Goal: Task Accomplishment & Management: Manage account settings

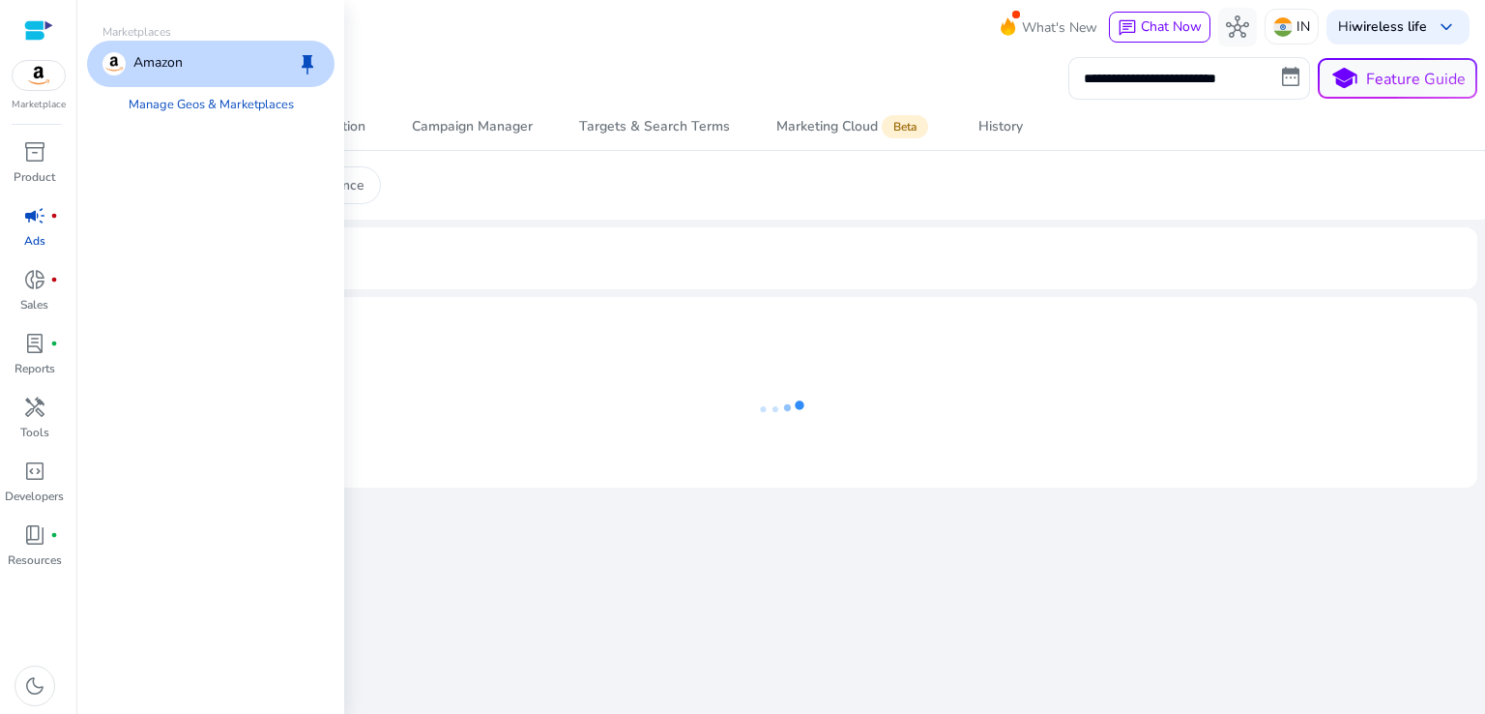
click at [27, 83] on img at bounding box center [39, 75] width 52 height 29
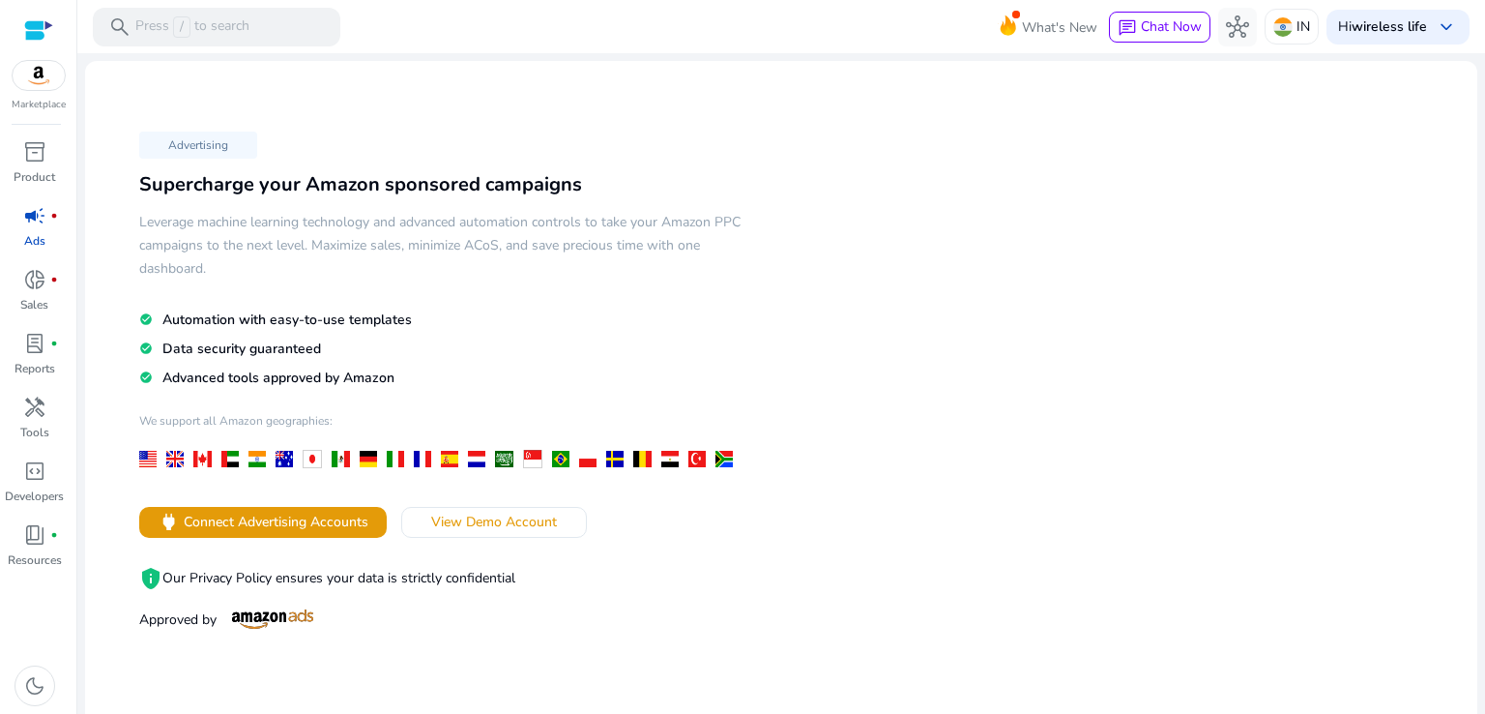
scroll to position [97, 0]
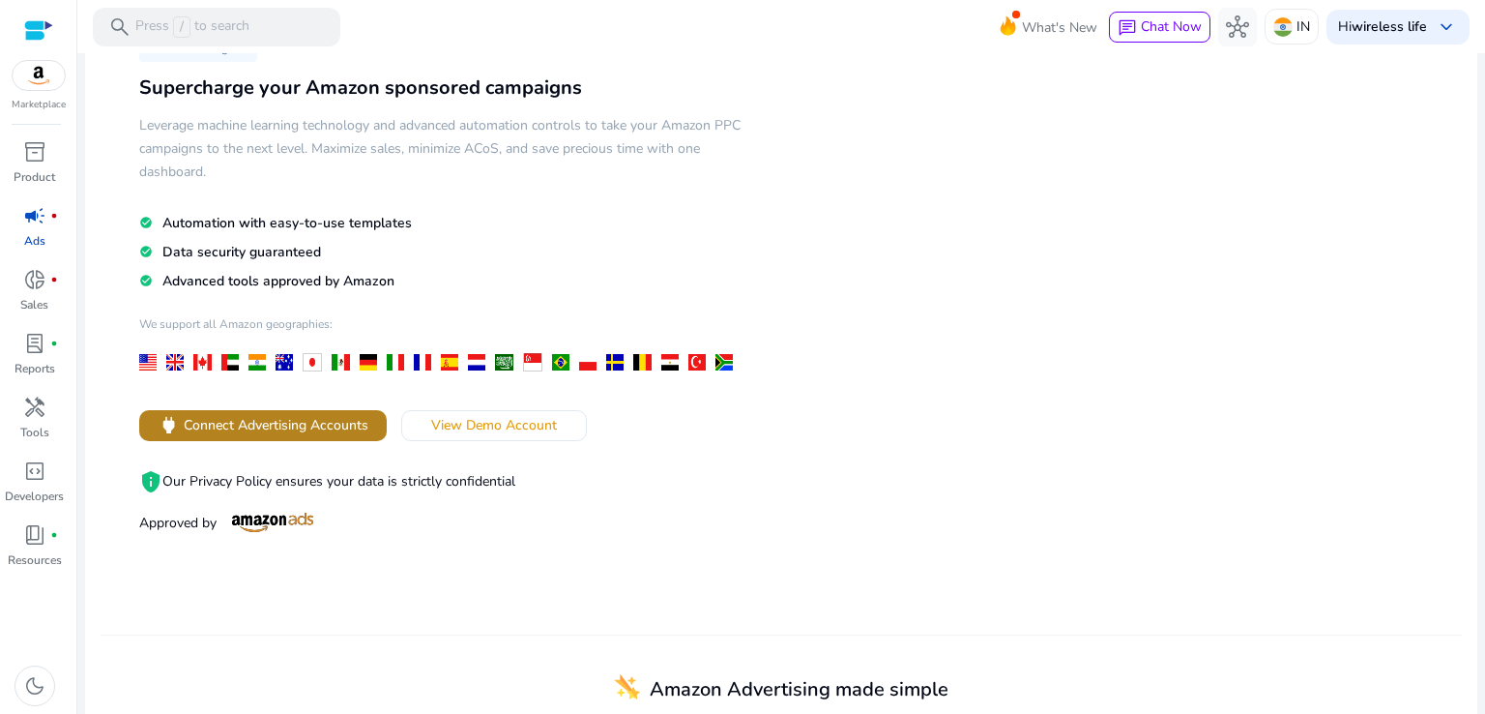
click at [301, 430] on span "Connect Advertising Accounts" at bounding box center [276, 425] width 185 height 20
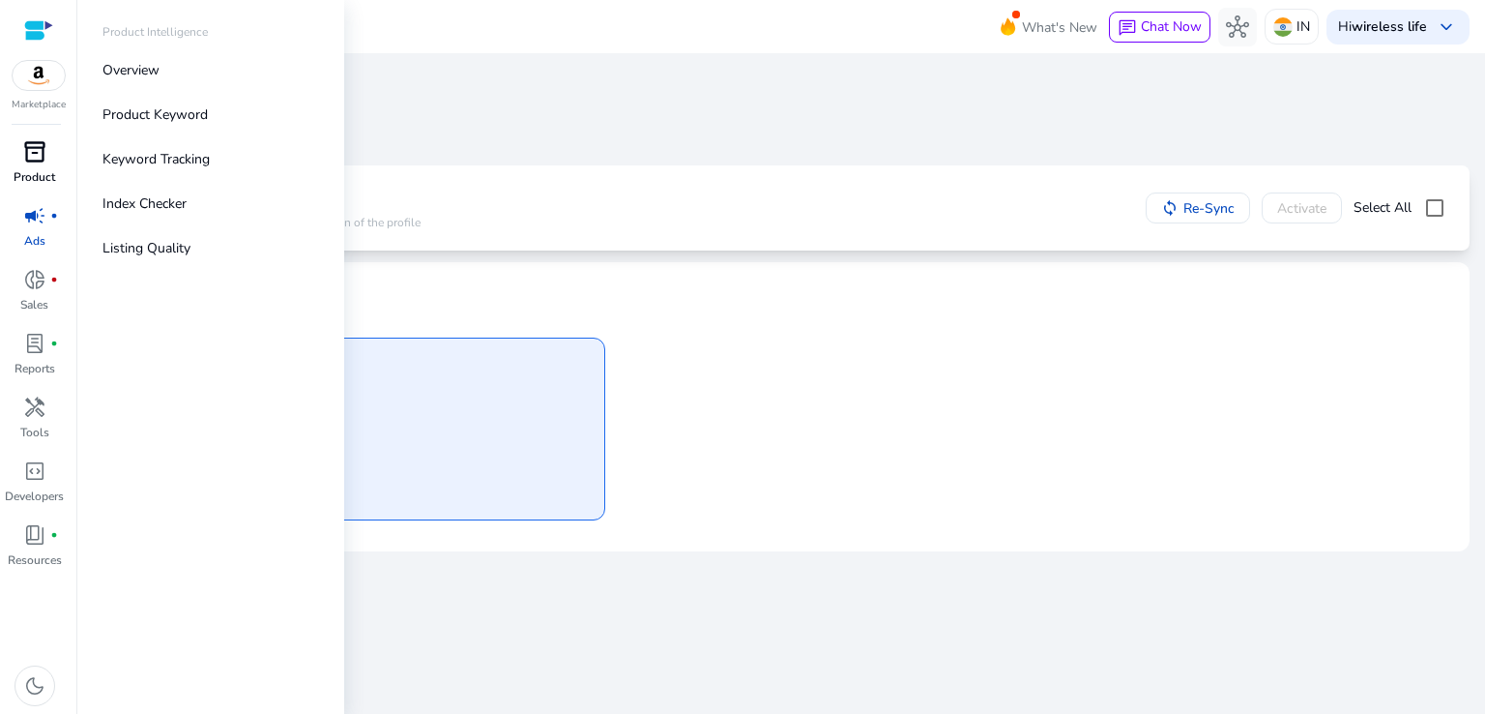
click at [31, 161] on span "inventory_2" at bounding box center [34, 151] width 23 height 23
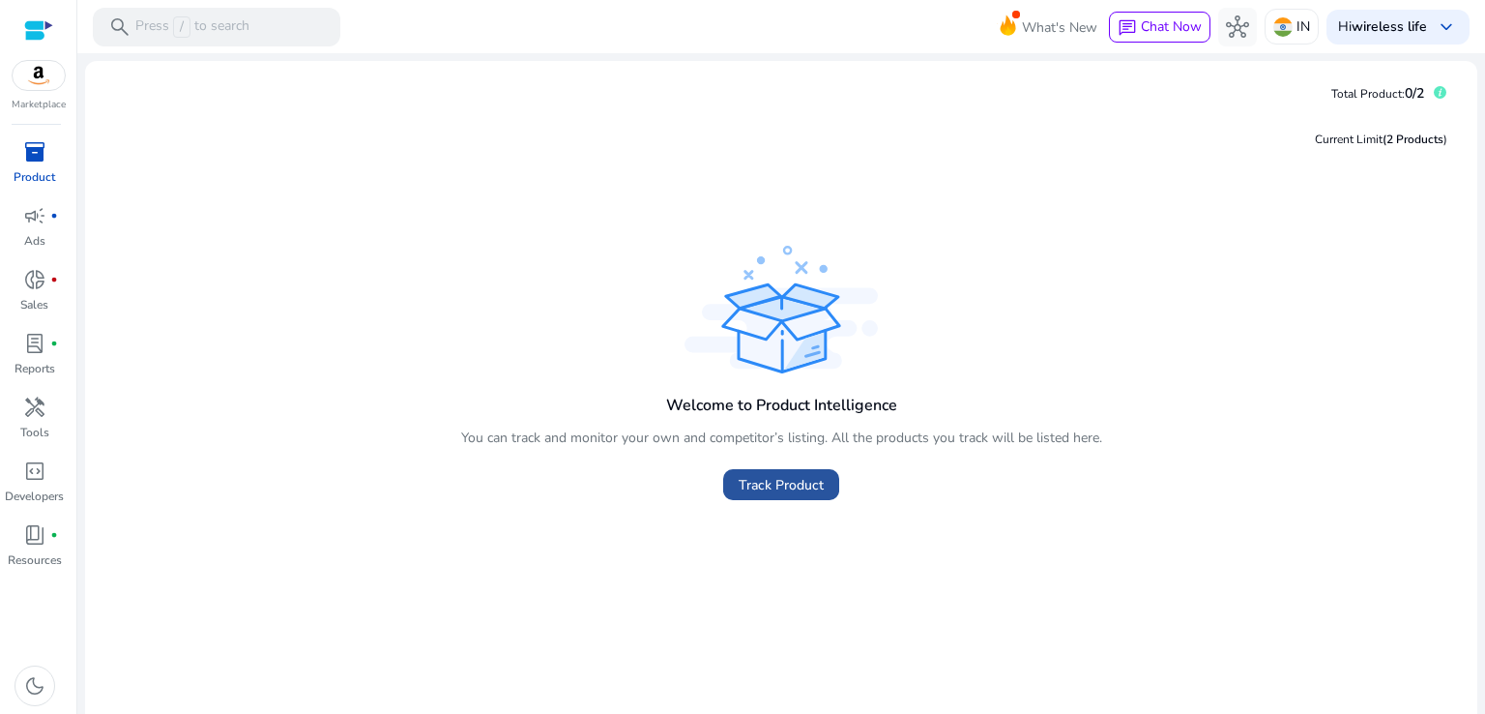
click at [800, 492] on span "Track Product" at bounding box center [781, 485] width 85 height 20
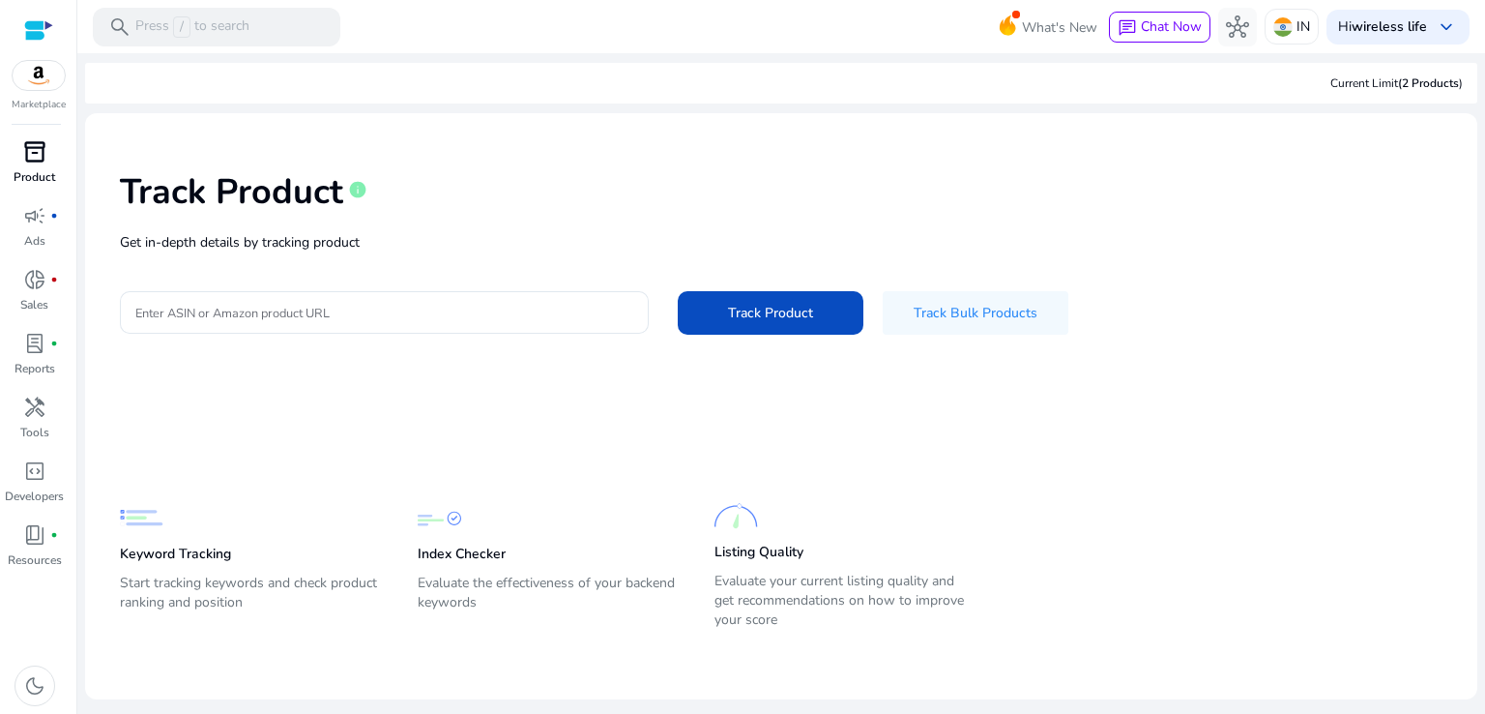
click at [39, 80] on img at bounding box center [39, 75] width 52 height 29
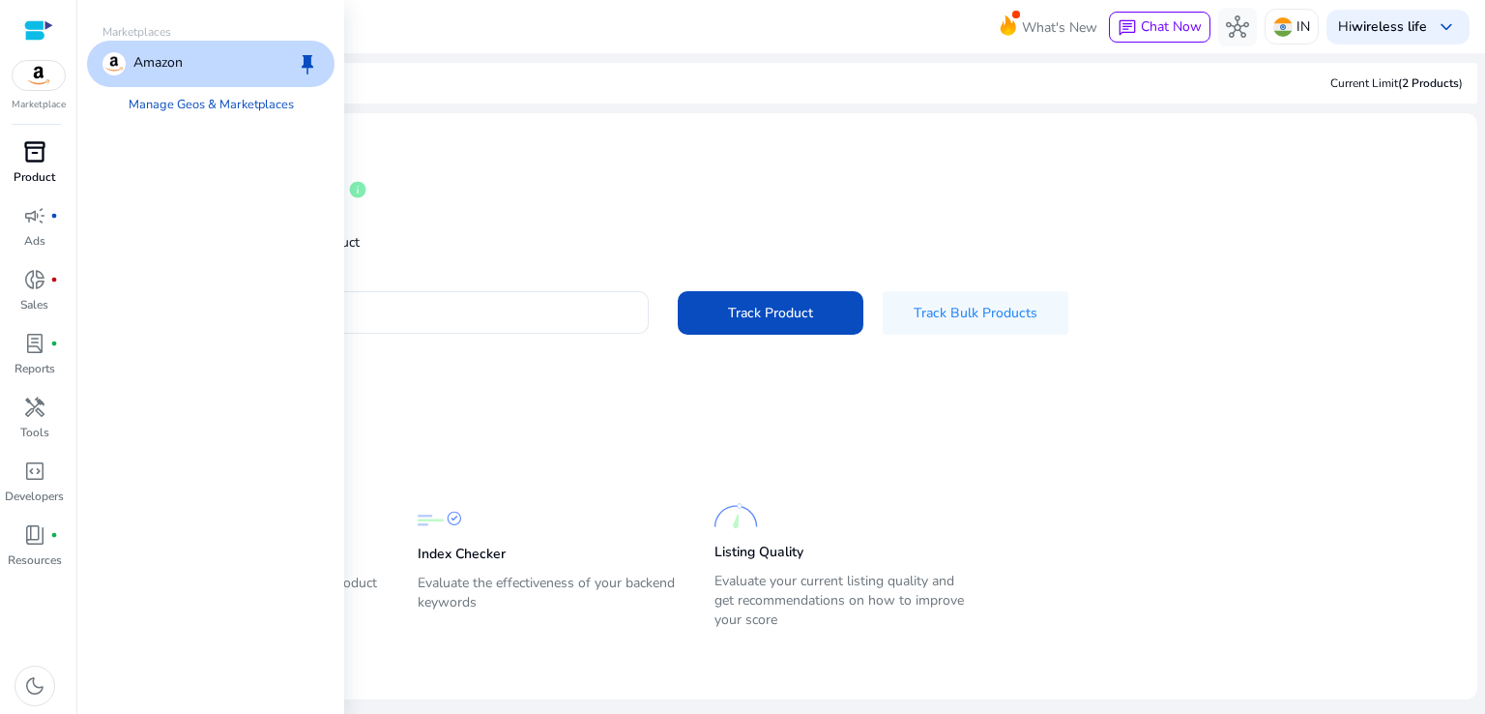
click at [191, 75] on div "Amazon keep" at bounding box center [211, 64] width 248 height 46
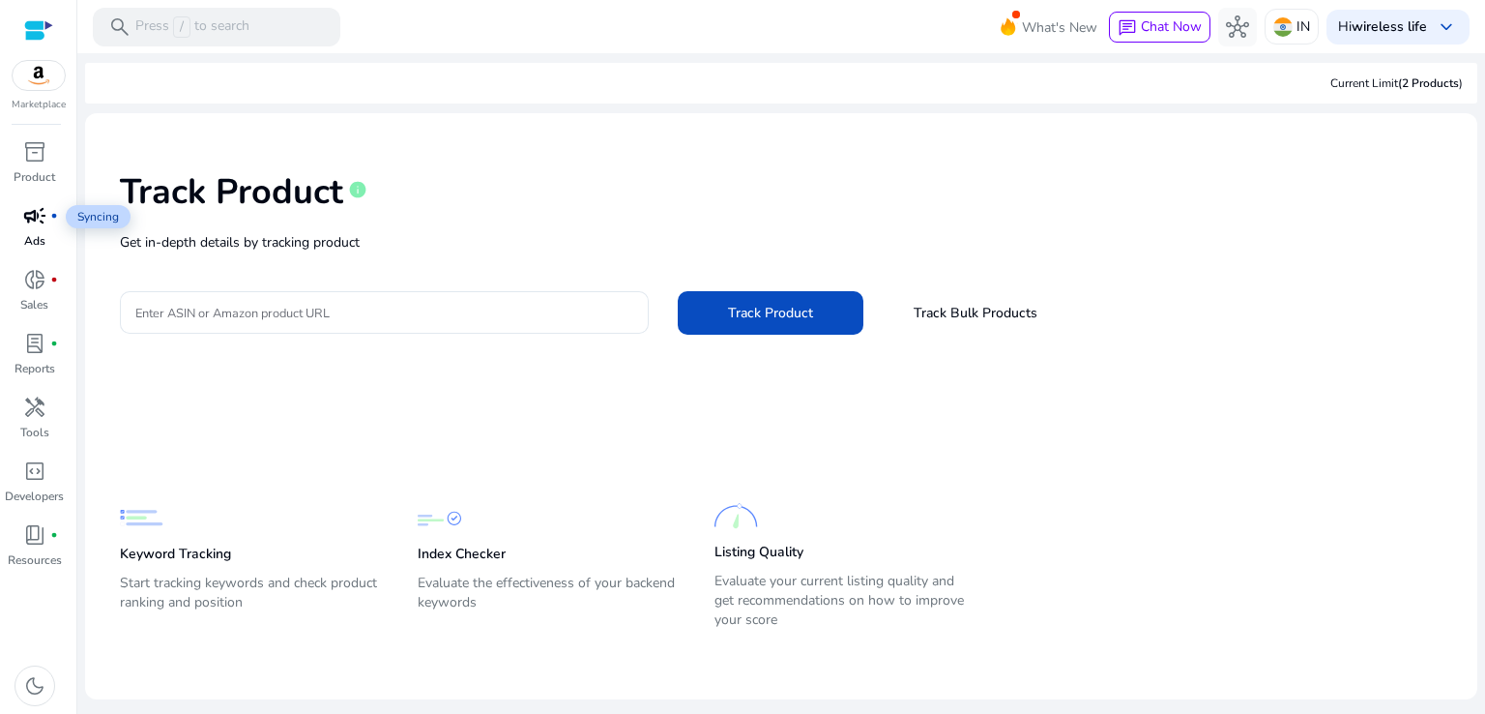
click at [30, 227] on span "campaign" at bounding box center [34, 215] width 23 height 23
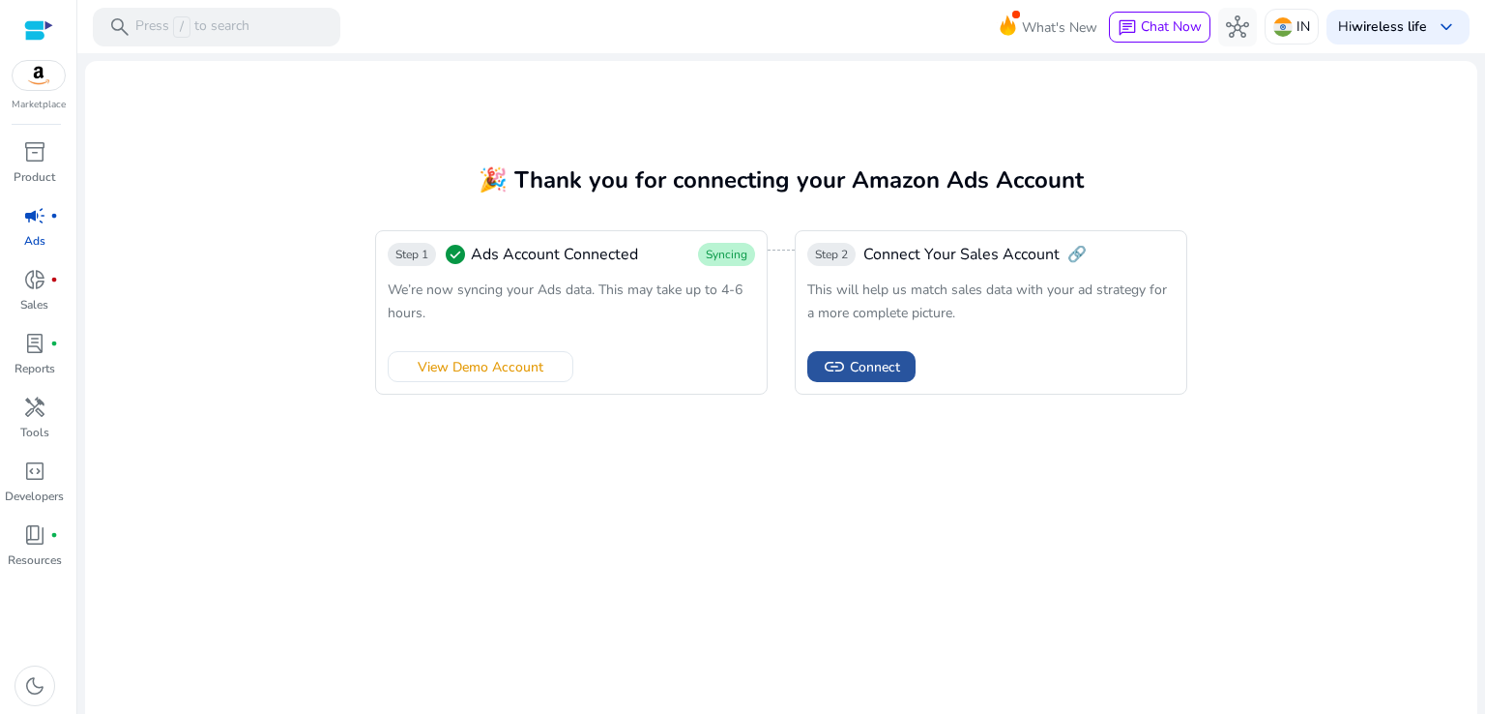
click at [850, 372] on span "Connect" at bounding box center [875, 367] width 50 height 20
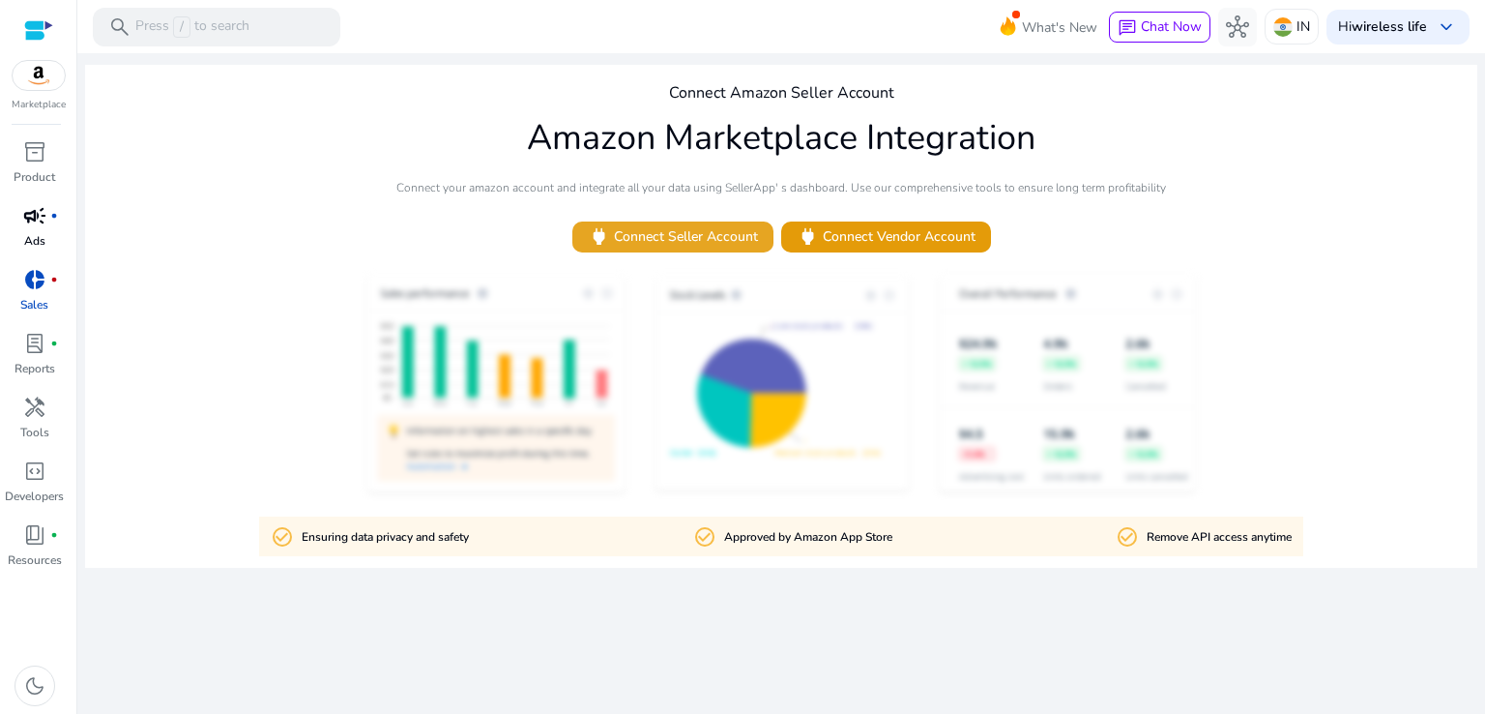
click at [650, 233] on span "power Connect Seller Account" at bounding box center [673, 236] width 170 height 22
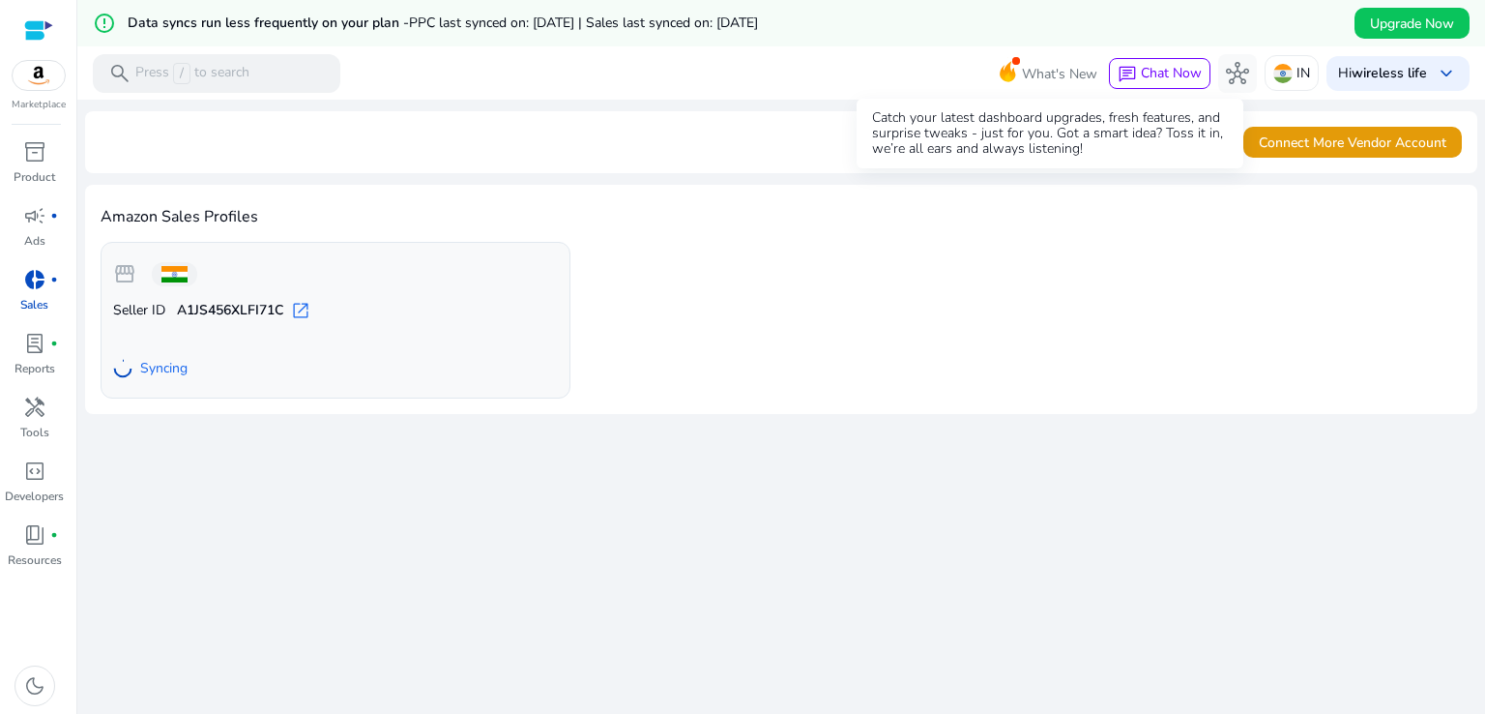
click at [1042, 71] on span "What's New" at bounding box center [1059, 74] width 75 height 34
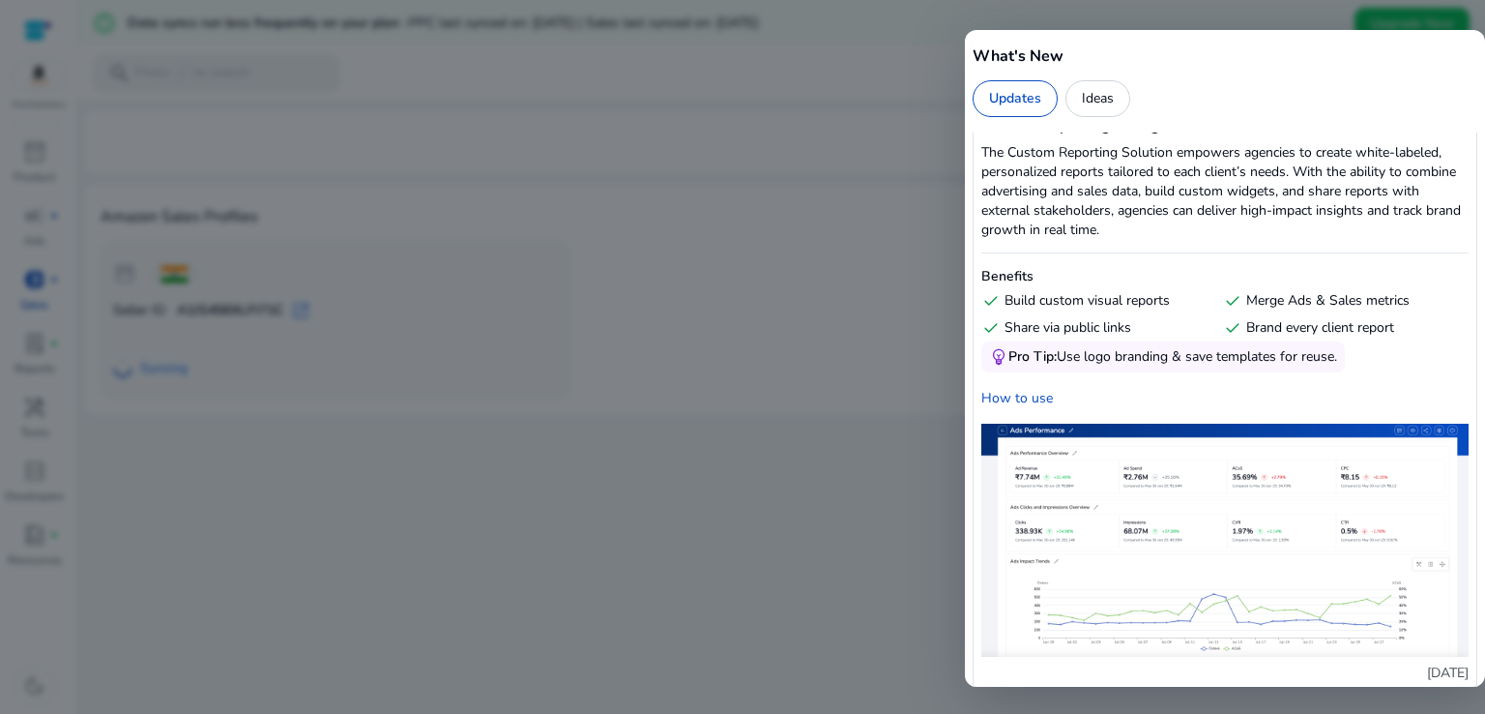
scroll to position [1161, 0]
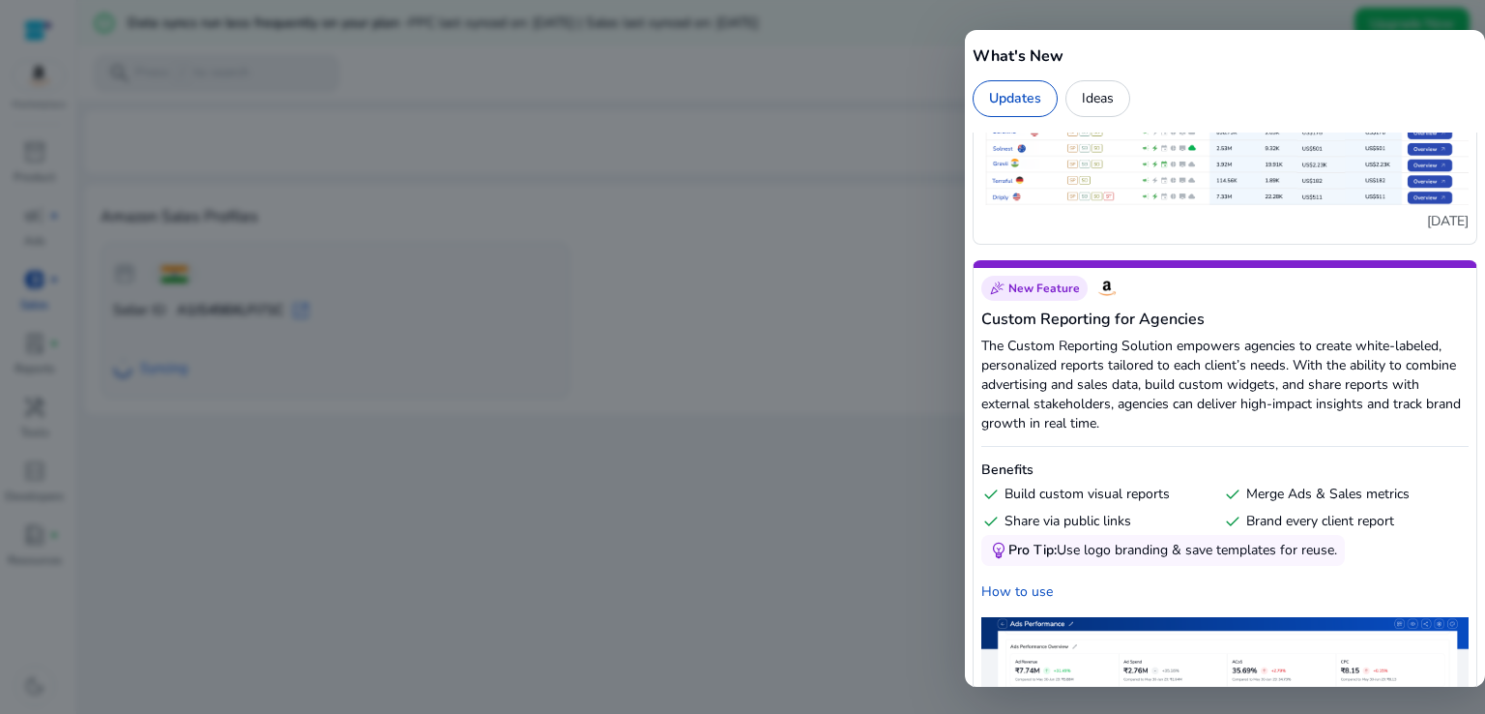
click at [1106, 102] on div "Ideas" at bounding box center [1098, 98] width 65 height 37
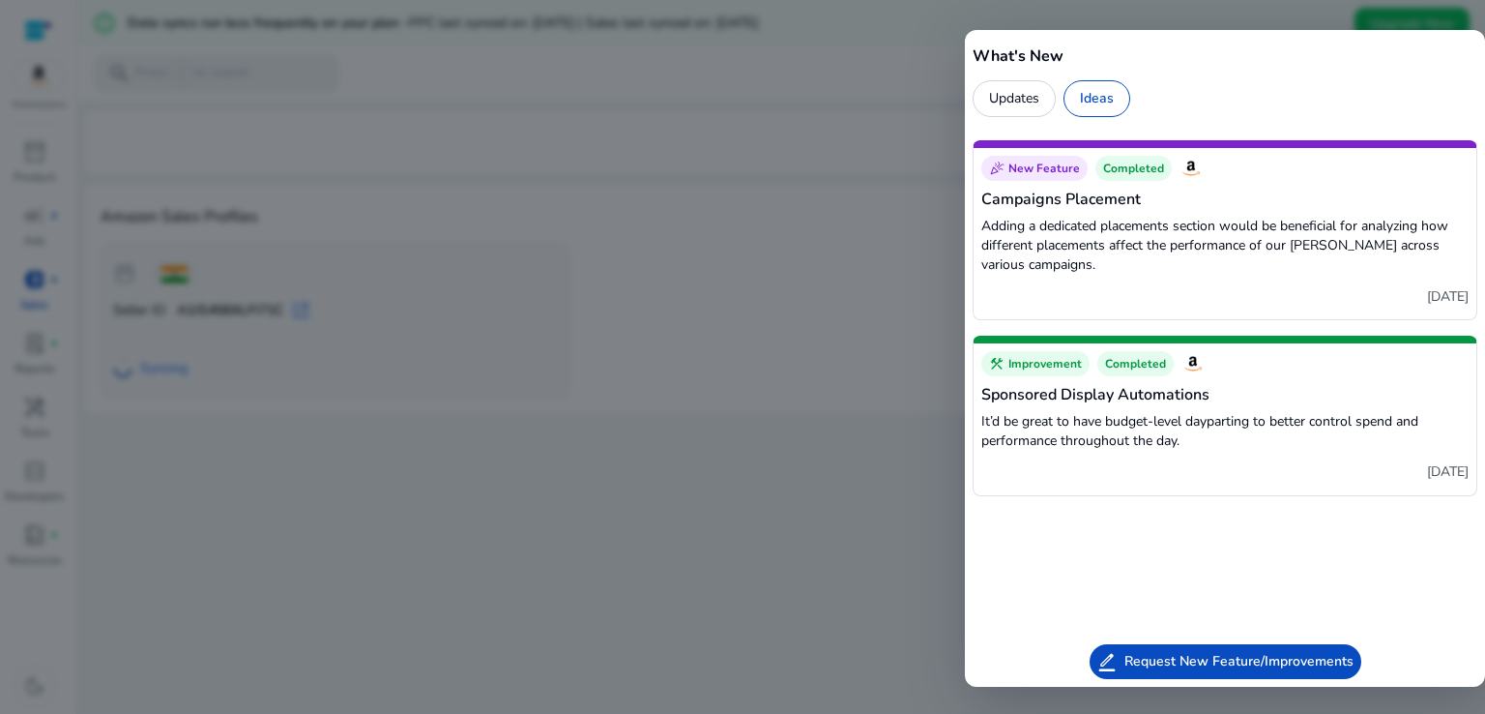
click at [883, 69] on div at bounding box center [742, 357] width 1485 height 714
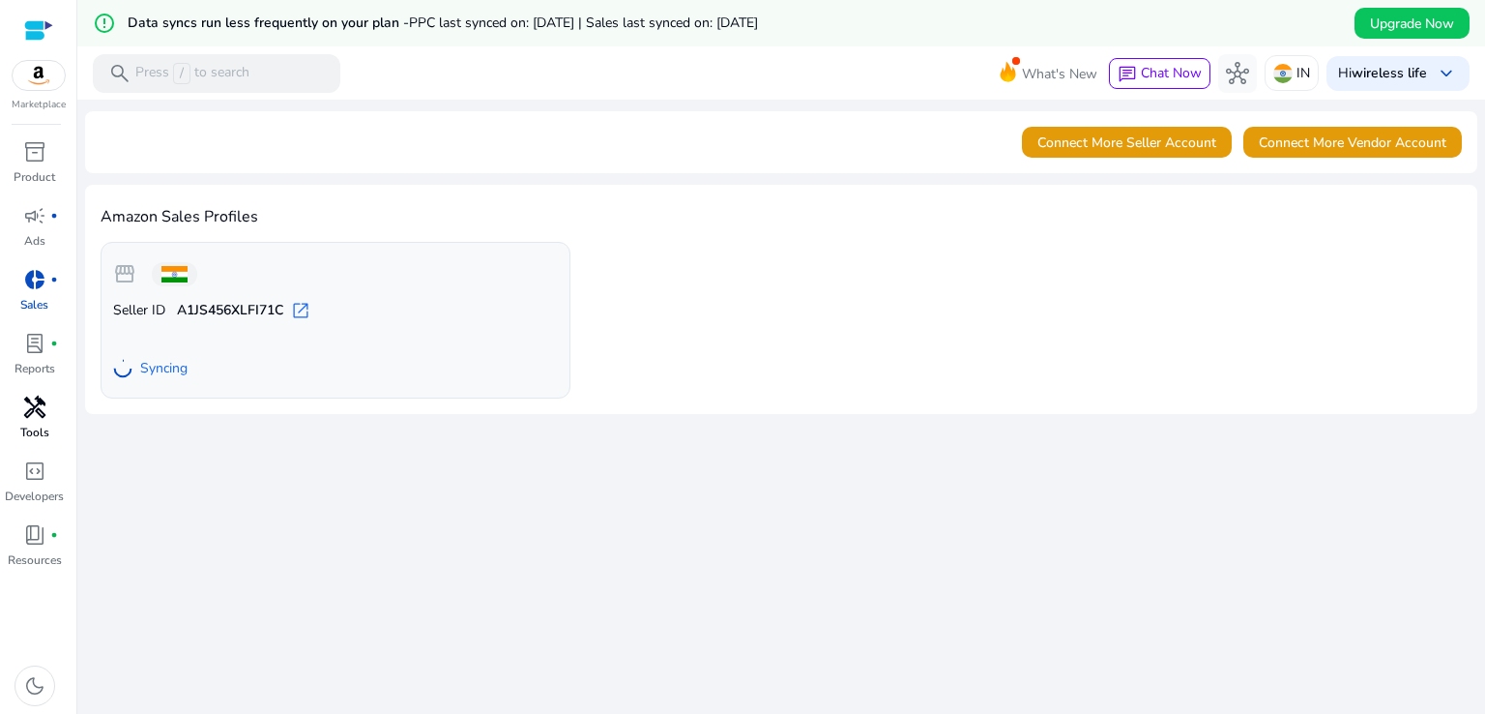
click at [33, 408] on span "handyman" at bounding box center [34, 407] width 23 height 23
click at [28, 546] on span "book_4" at bounding box center [34, 534] width 23 height 23
click at [38, 541] on span "book_4" at bounding box center [34, 534] width 23 height 23
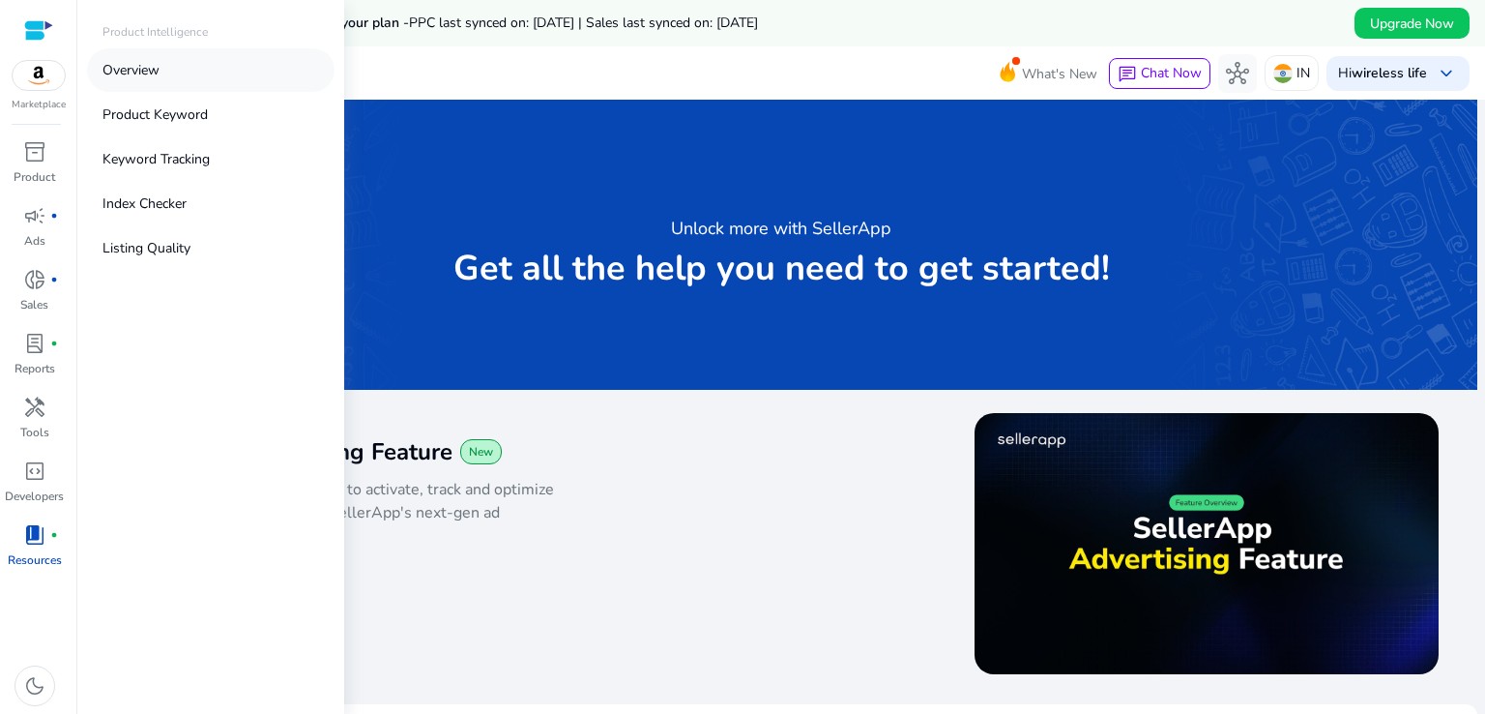
click at [159, 71] on p "Overview" at bounding box center [131, 70] width 57 height 20
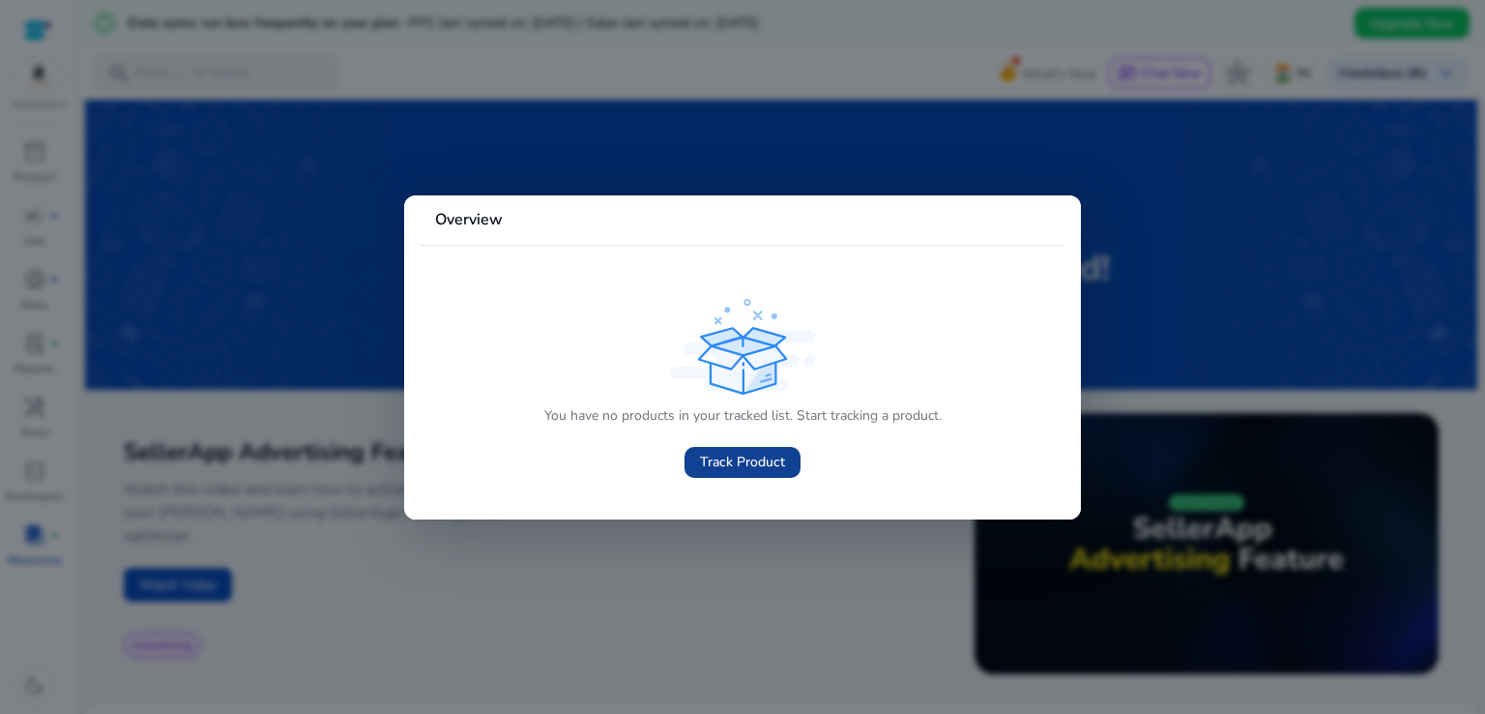
click at [746, 464] on span "Track Product" at bounding box center [742, 462] width 85 height 20
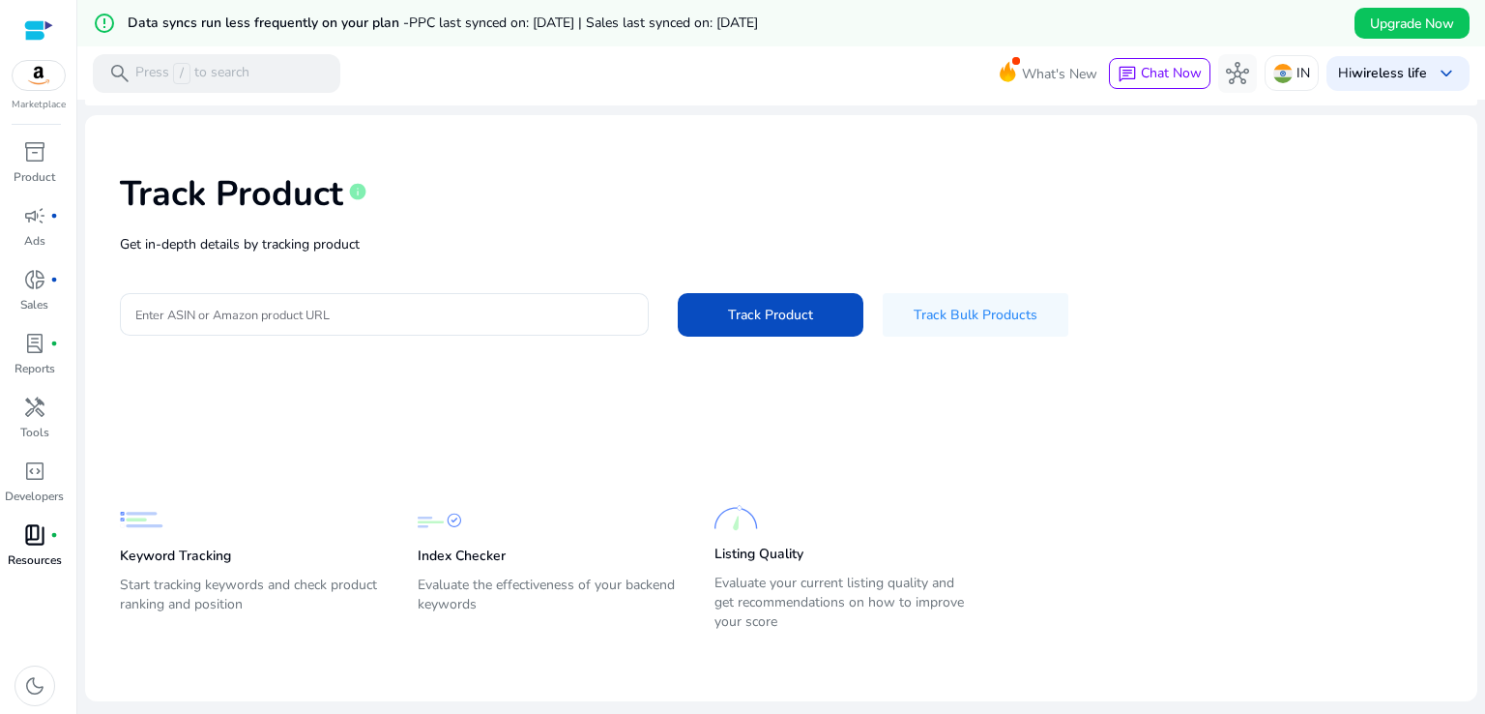
scroll to position [46, 0]
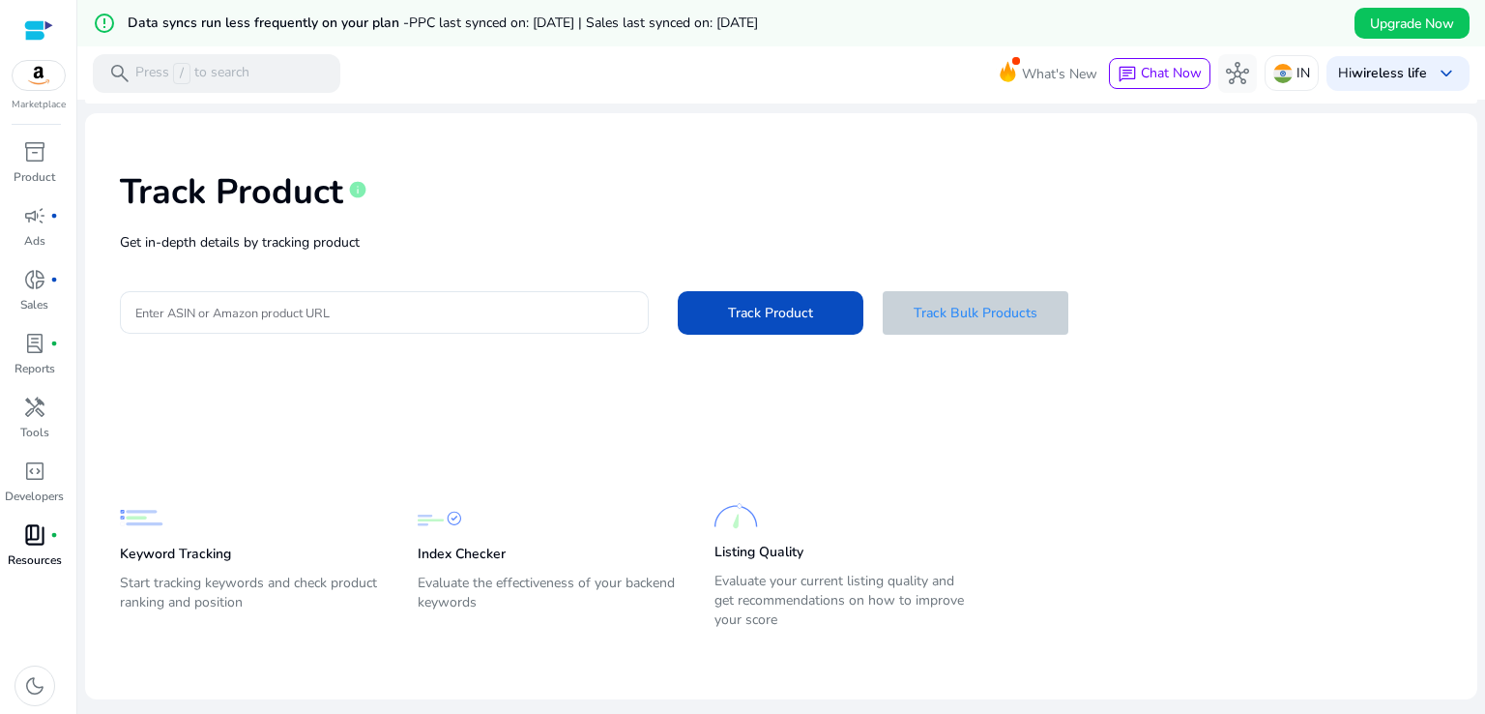
click at [962, 315] on span "Track Bulk Products" at bounding box center [976, 313] width 124 height 20
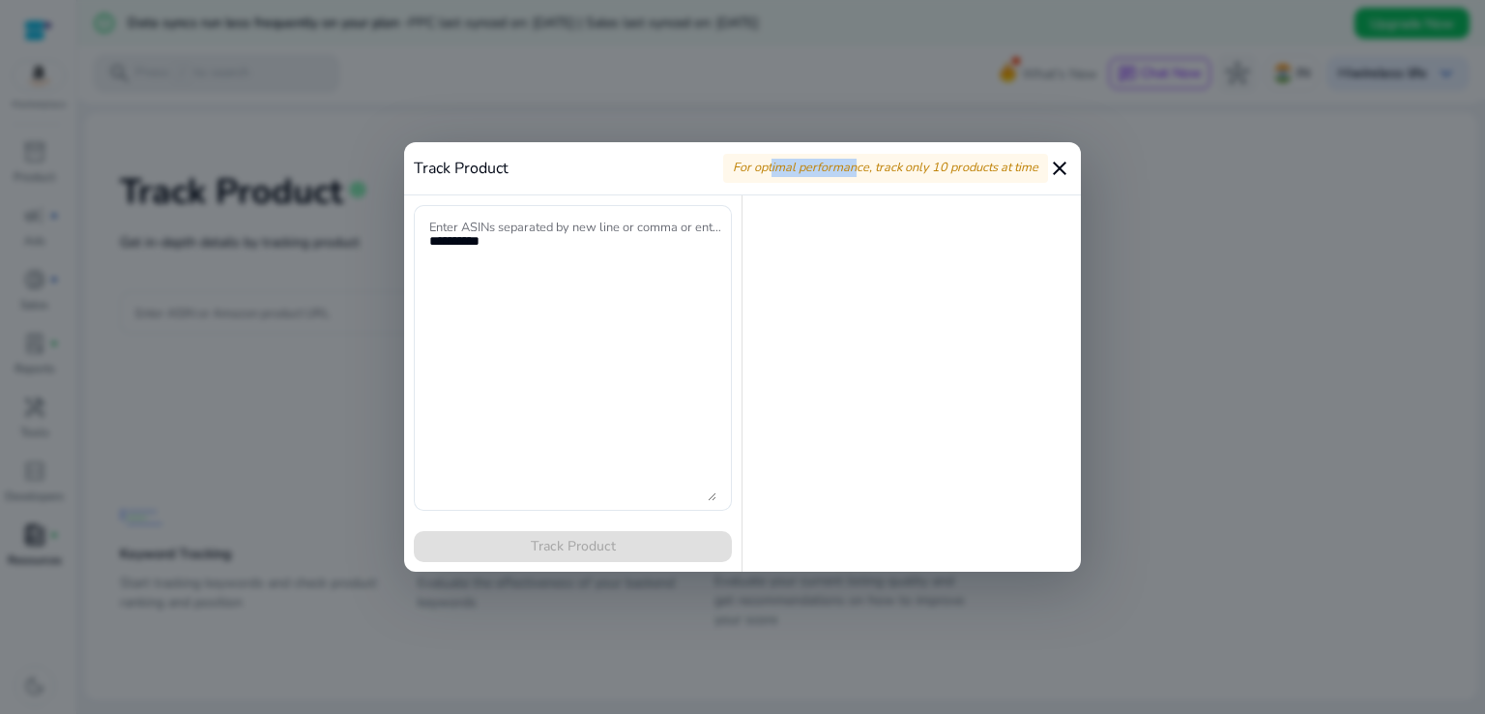
drag, startPoint x: 770, startPoint y: 169, endPoint x: 943, endPoint y: 175, distance: 173.2
click at [943, 175] on span "For optimal performance, track only 10 products at time" at bounding box center [886, 167] width 306 height 17
click at [944, 175] on span "For optimal performance, track only 10 products at time" at bounding box center [886, 167] width 306 height 17
click at [1057, 167] on mat-icon "close" at bounding box center [1059, 168] width 23 height 23
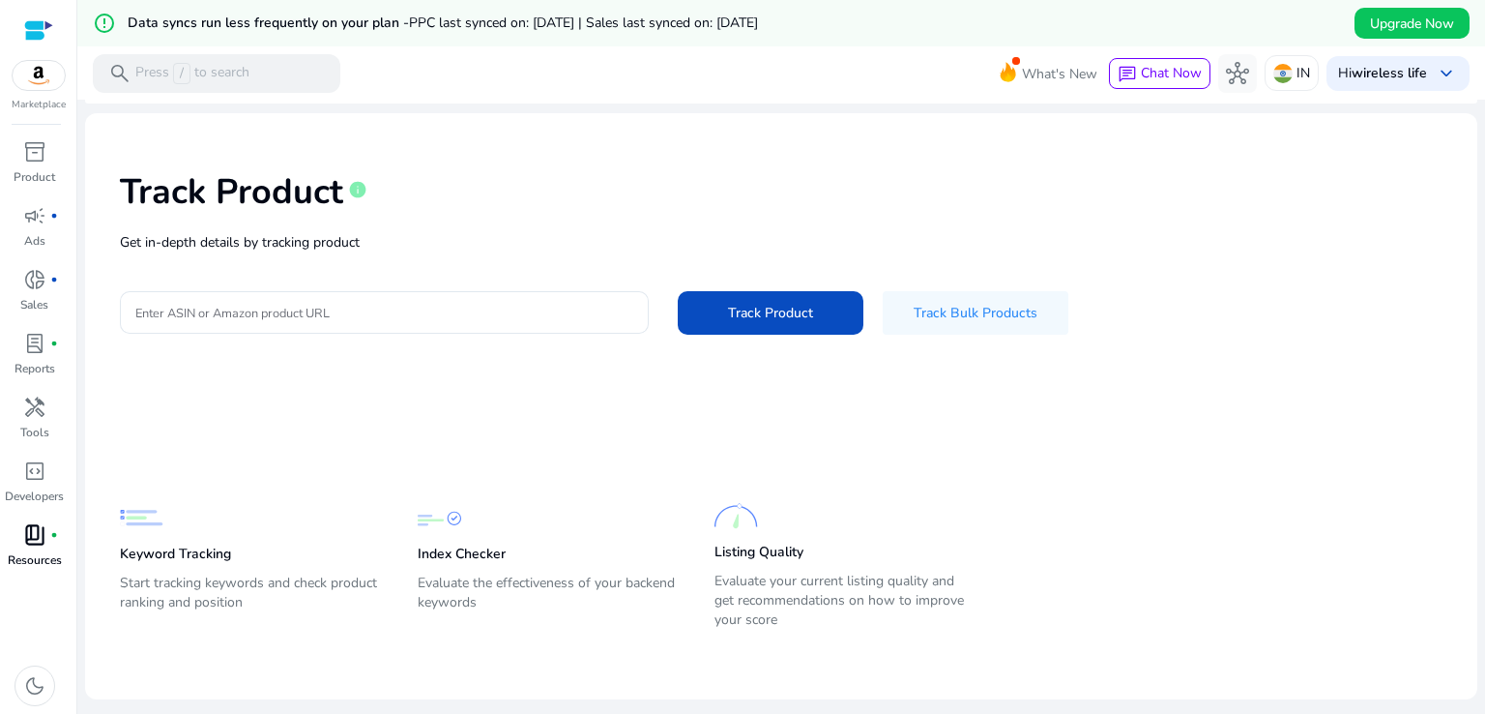
drag, startPoint x: 182, startPoint y: 237, endPoint x: 425, endPoint y: 235, distance: 242.8
click at [425, 235] on p "Get in-depth details by tracking product" at bounding box center [781, 242] width 1323 height 20
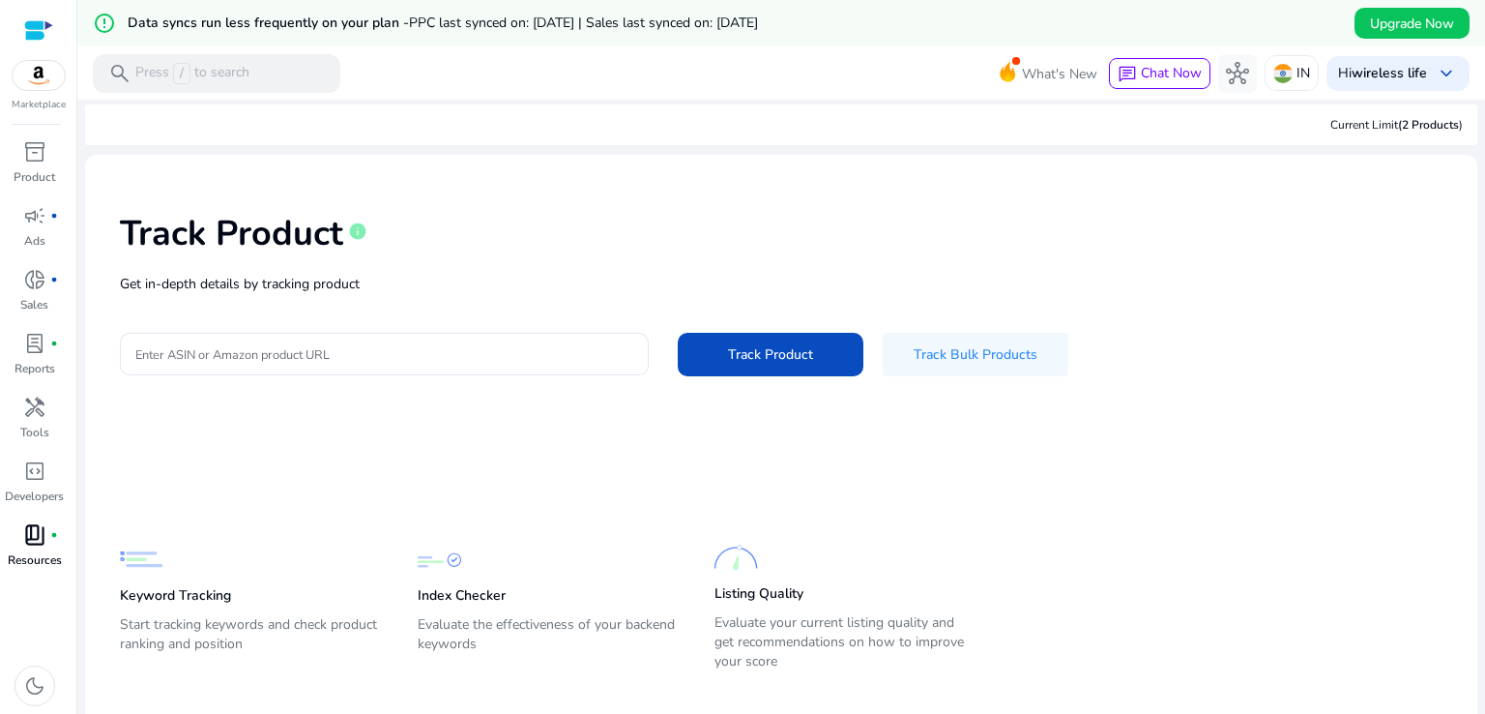
scroll to position [0, 0]
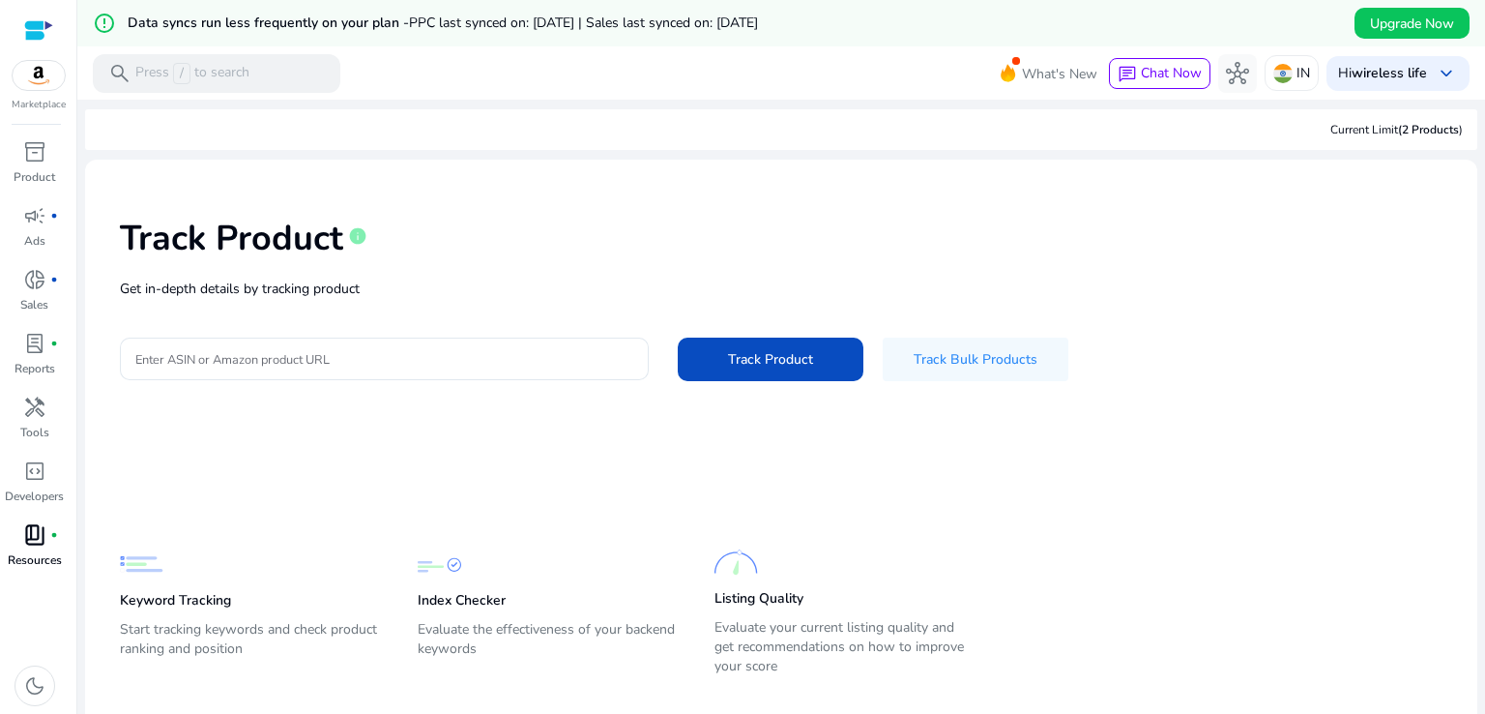
click at [38, 76] on img at bounding box center [39, 75] width 52 height 29
click at [31, 221] on span "campaign" at bounding box center [34, 215] width 23 height 23
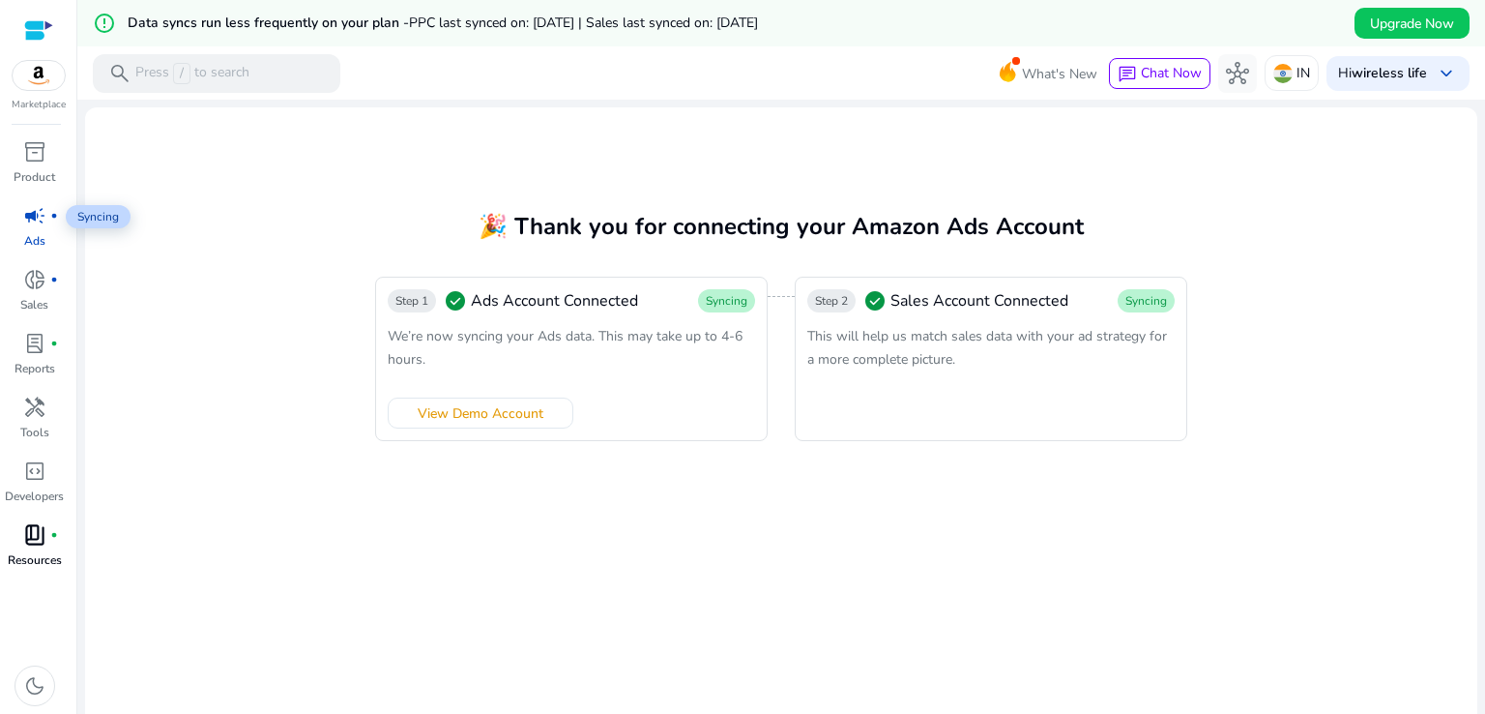
click at [36, 227] on span "campaign" at bounding box center [34, 215] width 23 height 23
click at [28, 283] on span "donut_small" at bounding box center [34, 279] width 23 height 23
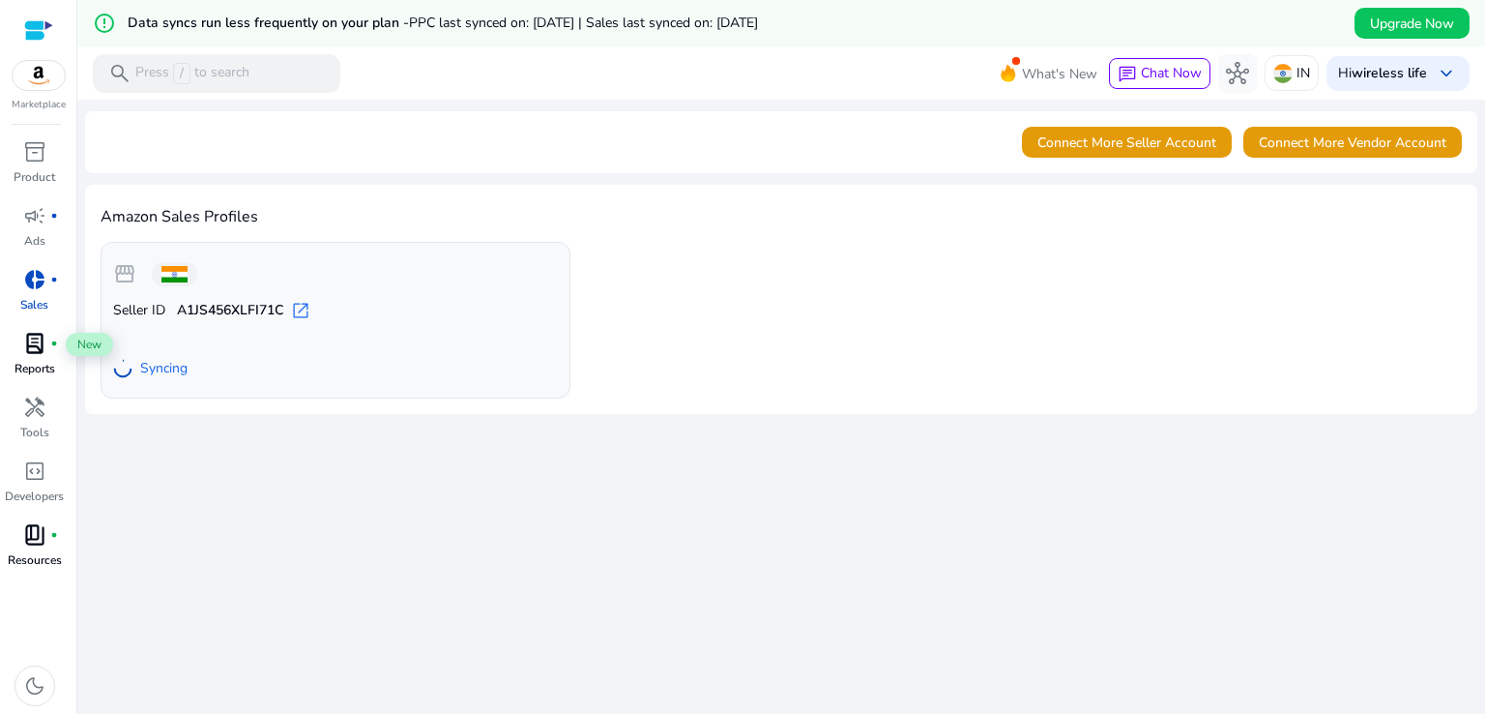
click at [23, 352] on span "lab_profile" at bounding box center [34, 343] width 23 height 23
click at [32, 543] on span "book_4" at bounding box center [34, 534] width 23 height 23
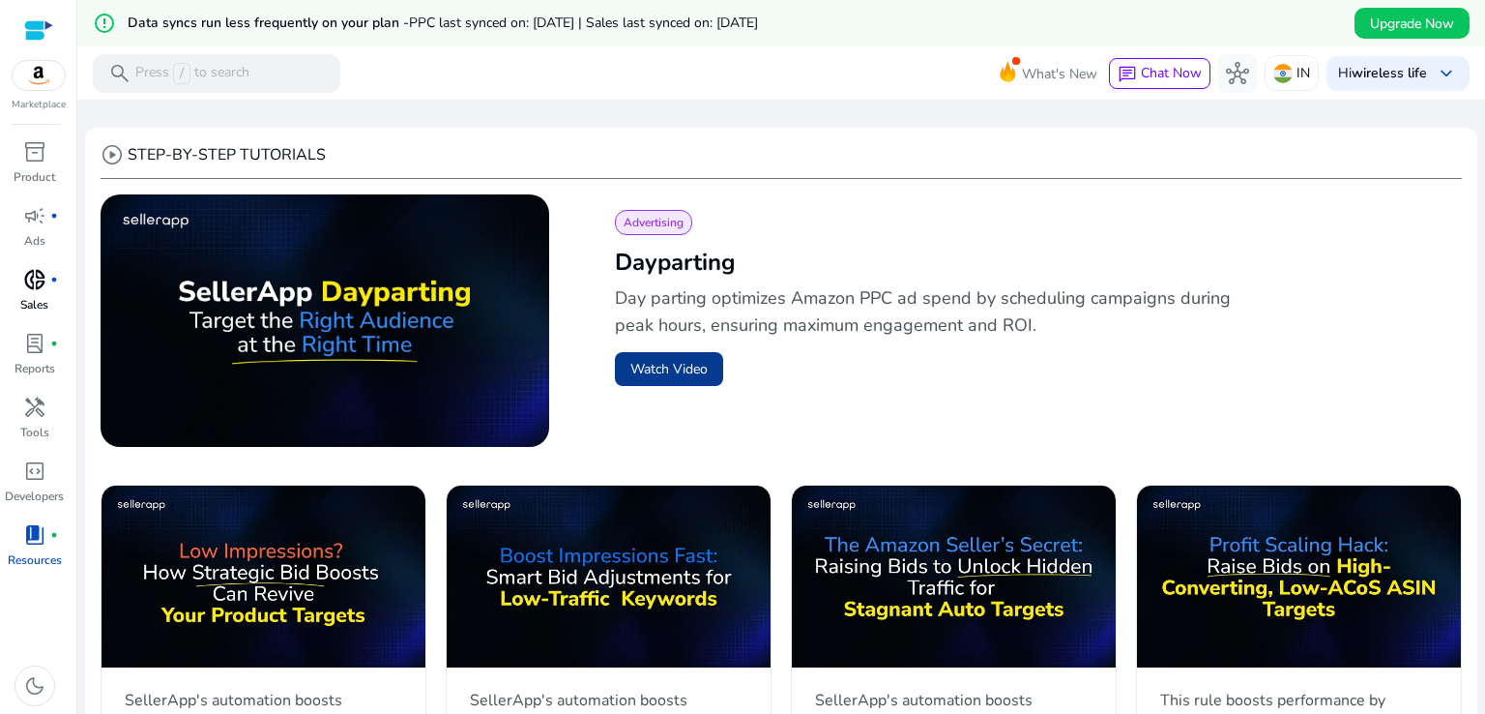
scroll to position [580, 0]
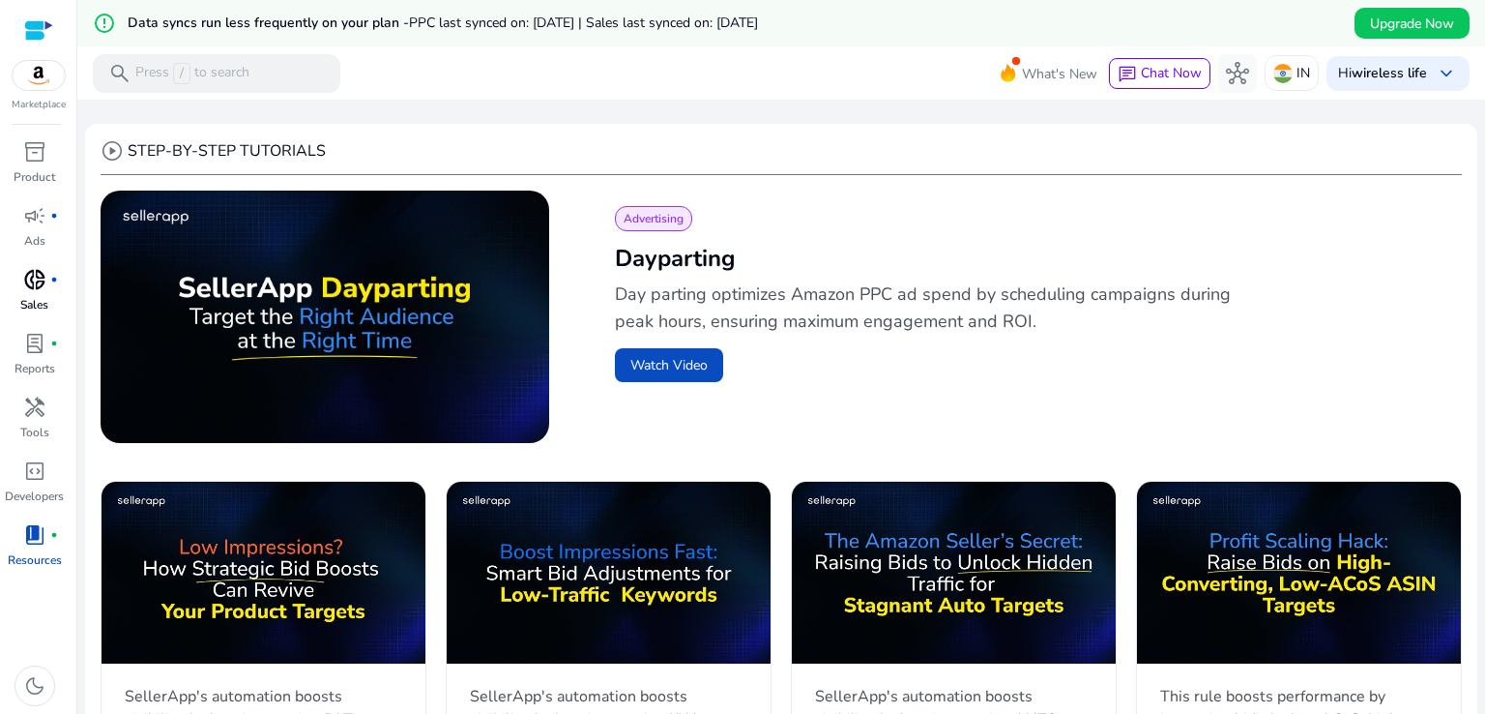
drag, startPoint x: 721, startPoint y: 292, endPoint x: 1253, endPoint y: 322, distance: 532.8
click at [1253, 322] on p "Day parting optimizes Amazon PPC ad spend by scheduling campaigns during peak h…" at bounding box center [941, 307] width 653 height 54
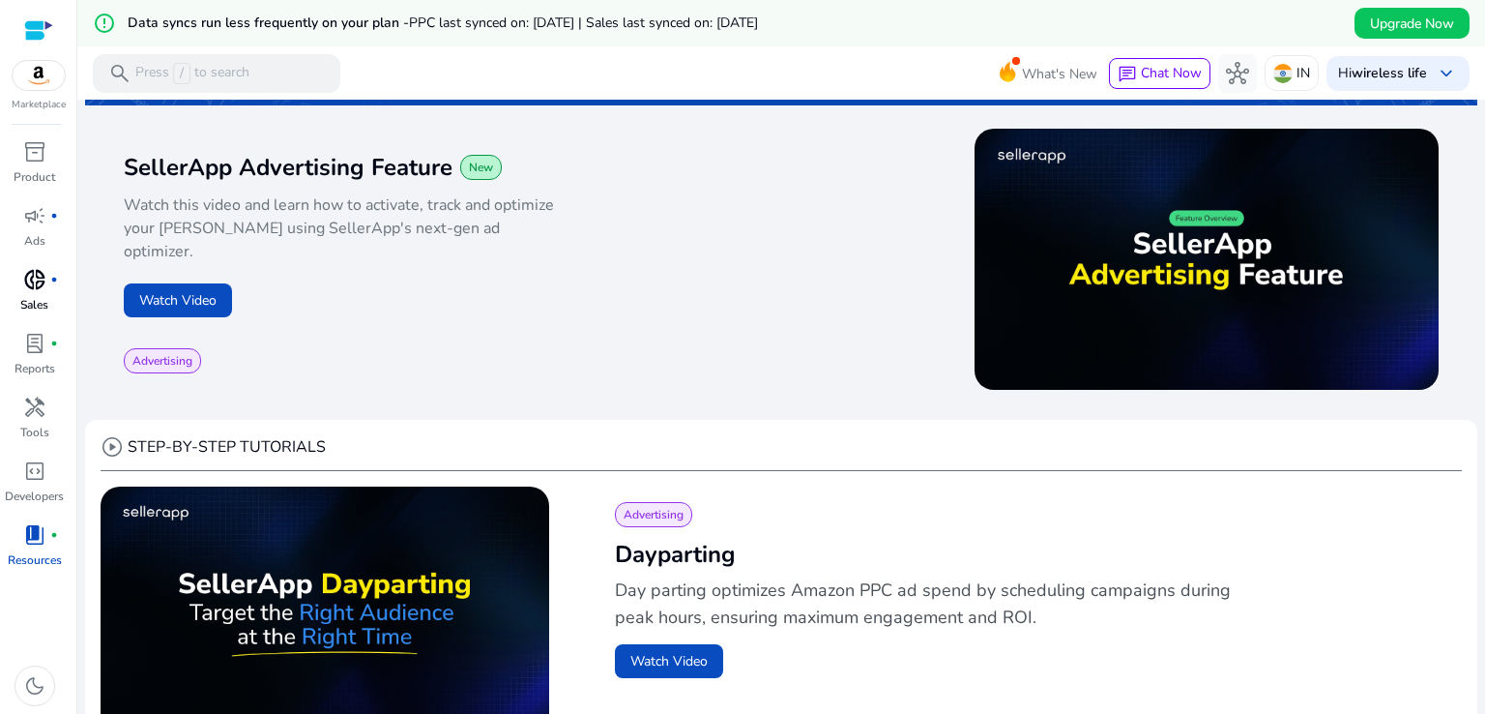
scroll to position [255, 0]
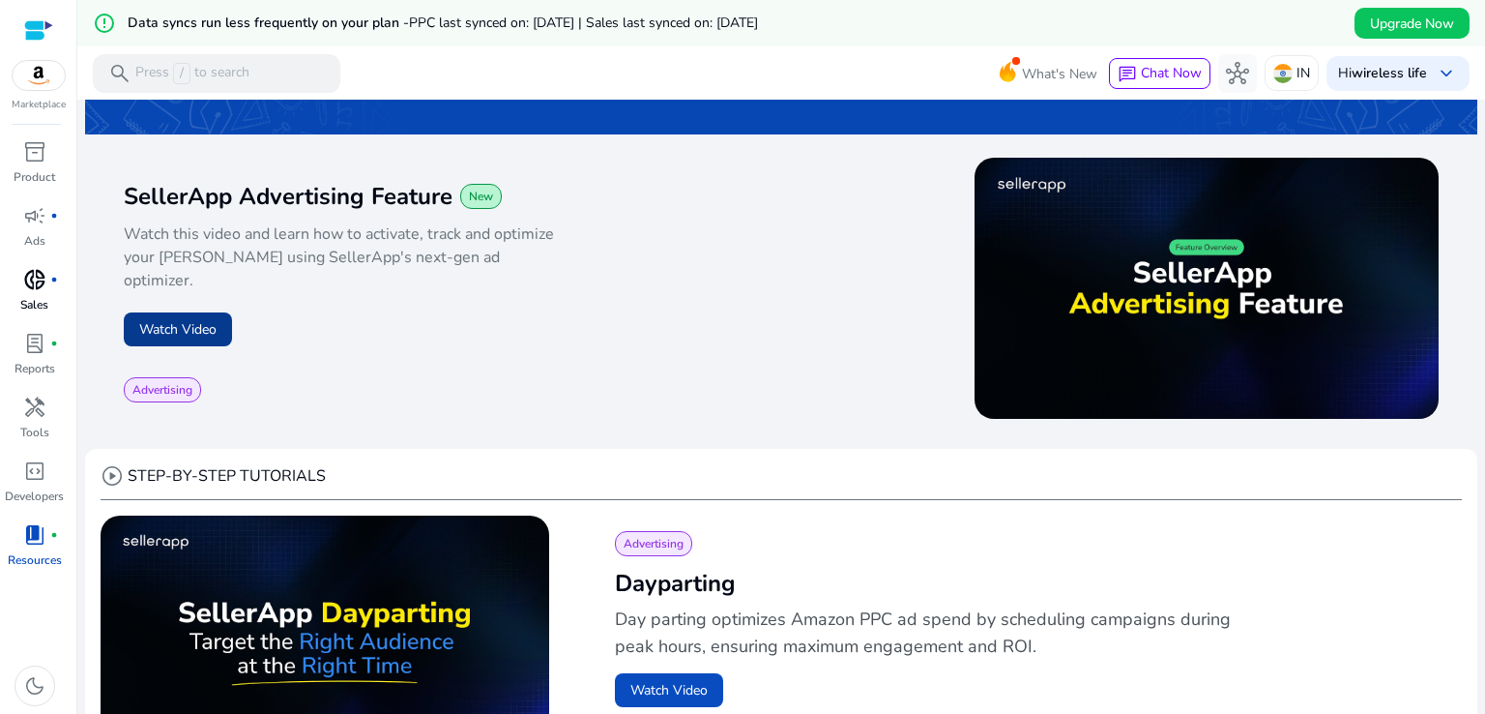
click at [175, 317] on button "Watch Video" at bounding box center [178, 329] width 108 height 34
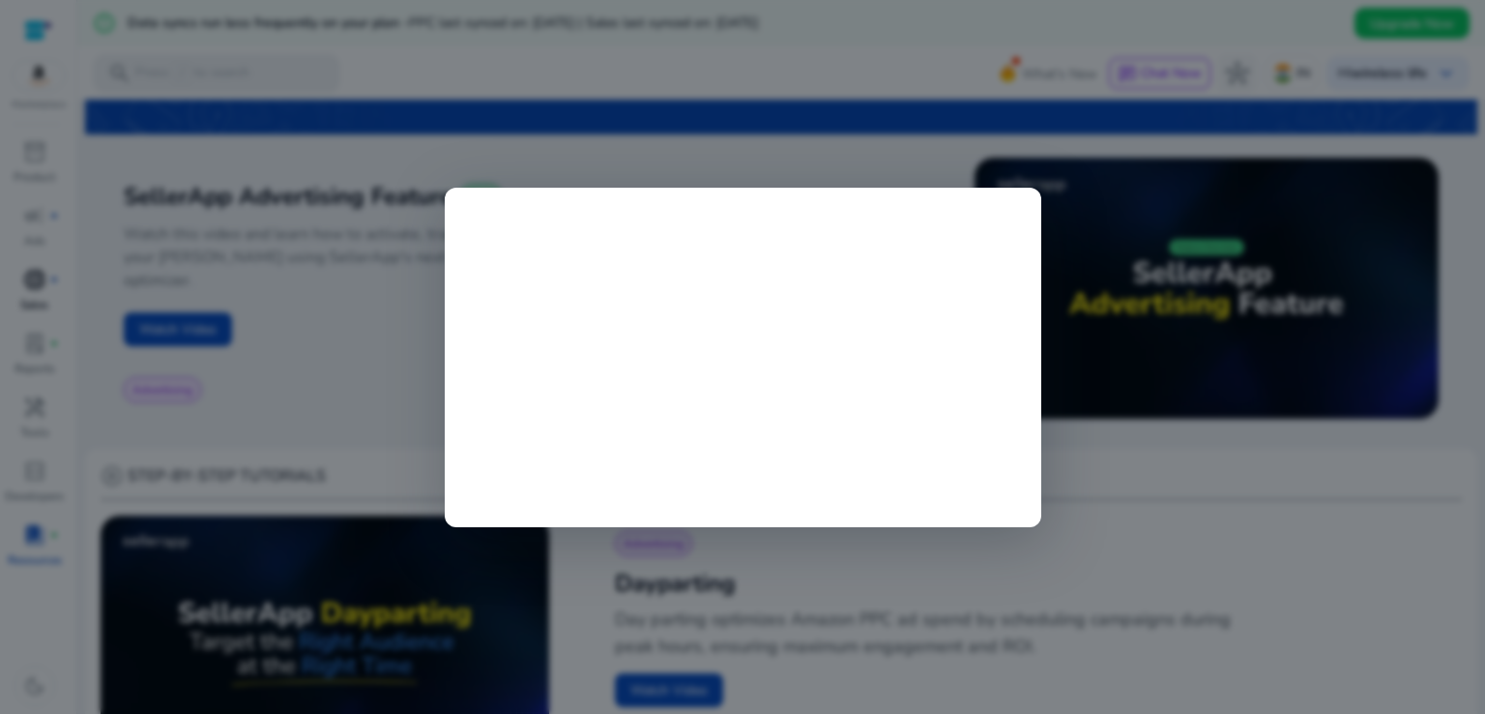
click at [889, 109] on div at bounding box center [742, 357] width 1485 height 714
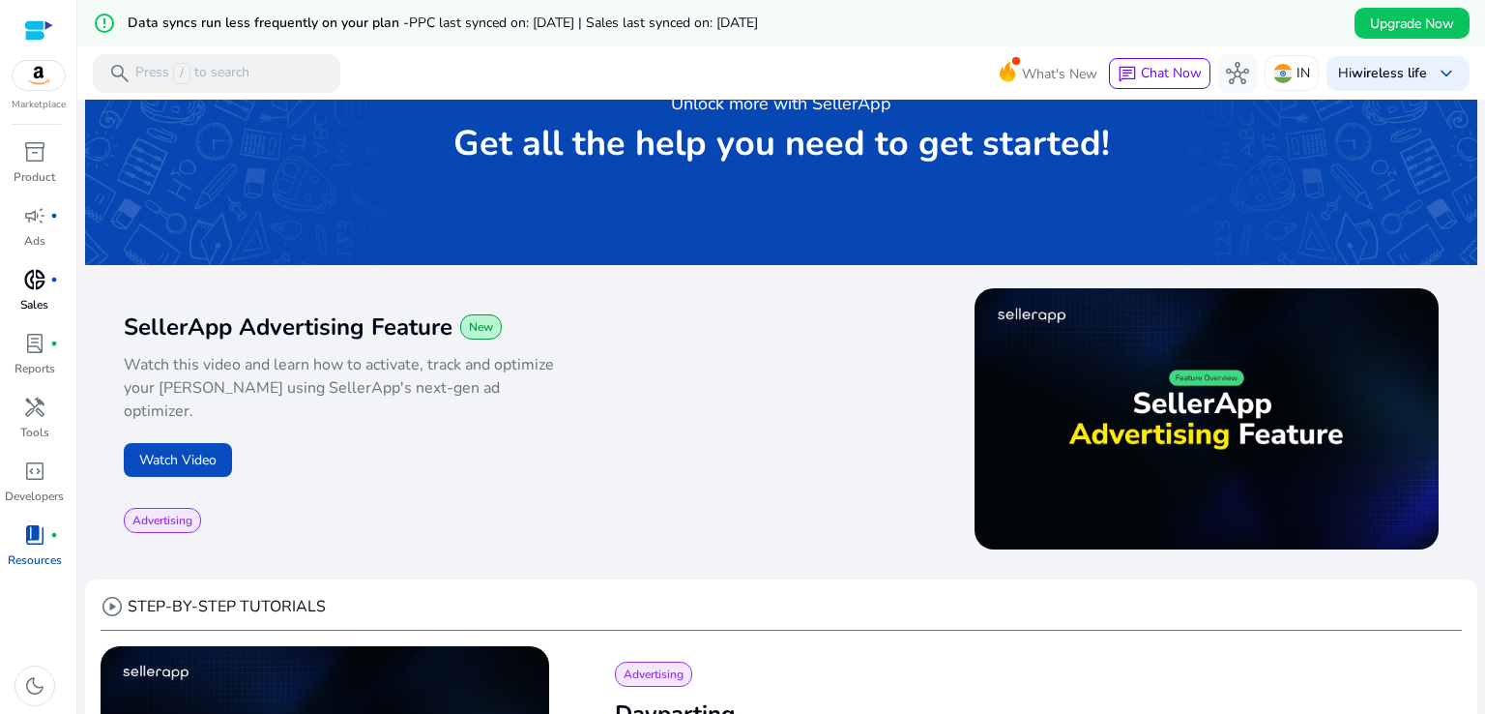
scroll to position [0, 0]
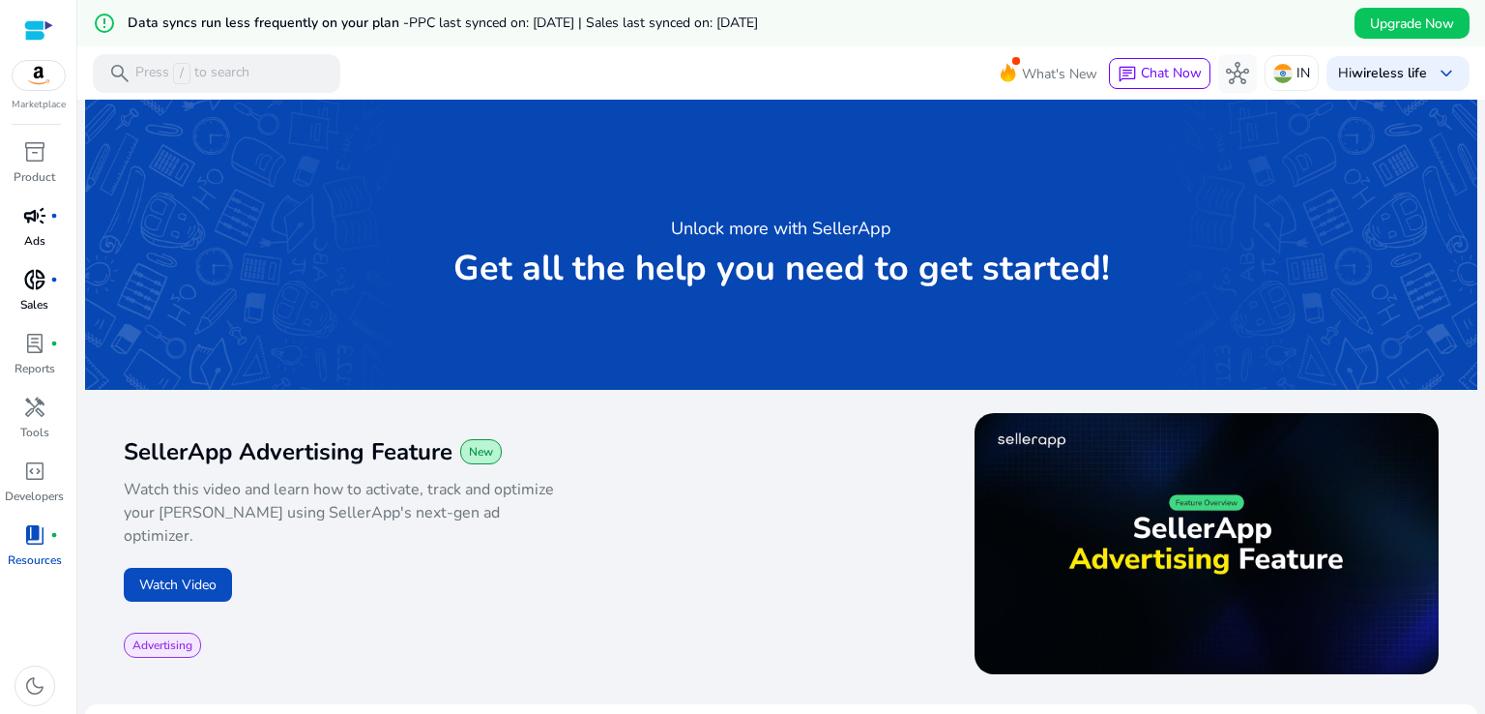
click at [32, 227] on span "campaign" at bounding box center [34, 215] width 23 height 23
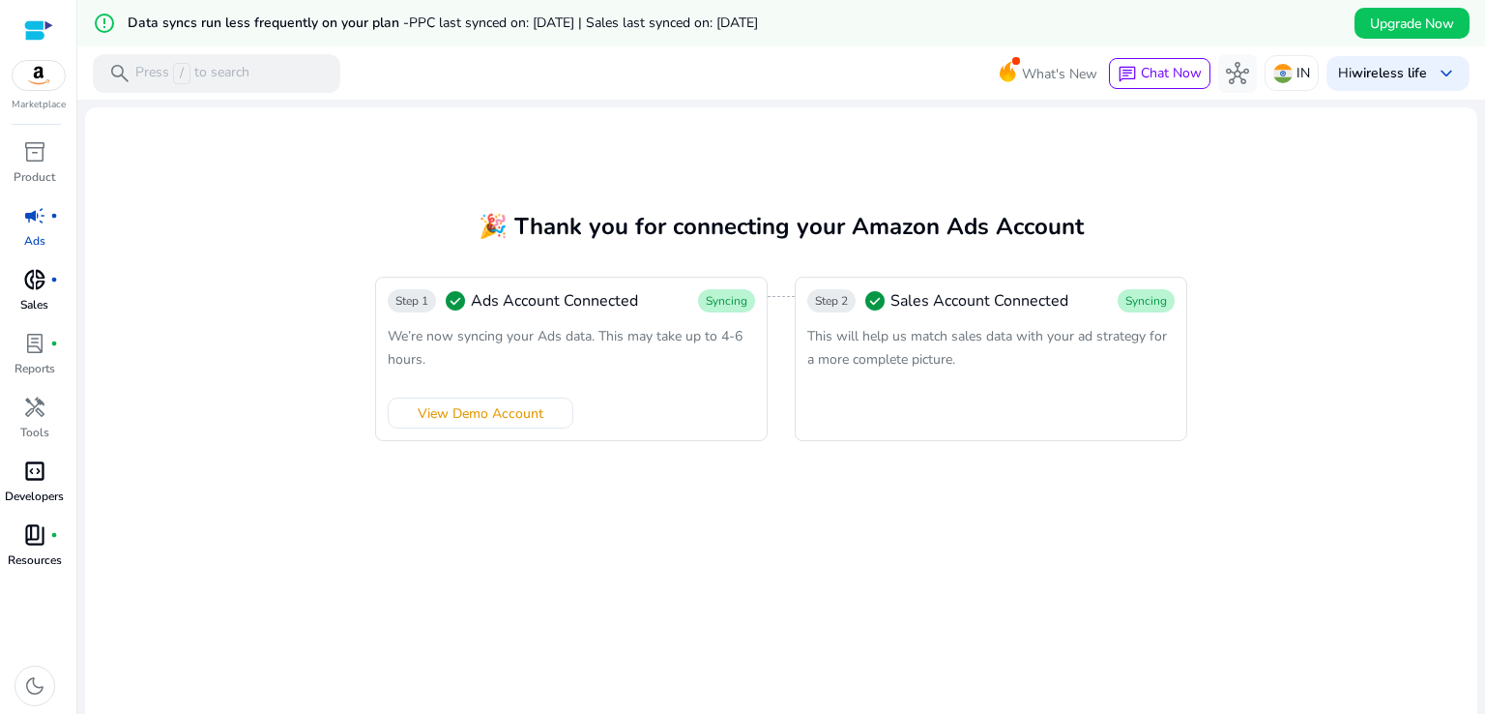
click at [43, 482] on span "code_blocks" at bounding box center [34, 470] width 23 height 23
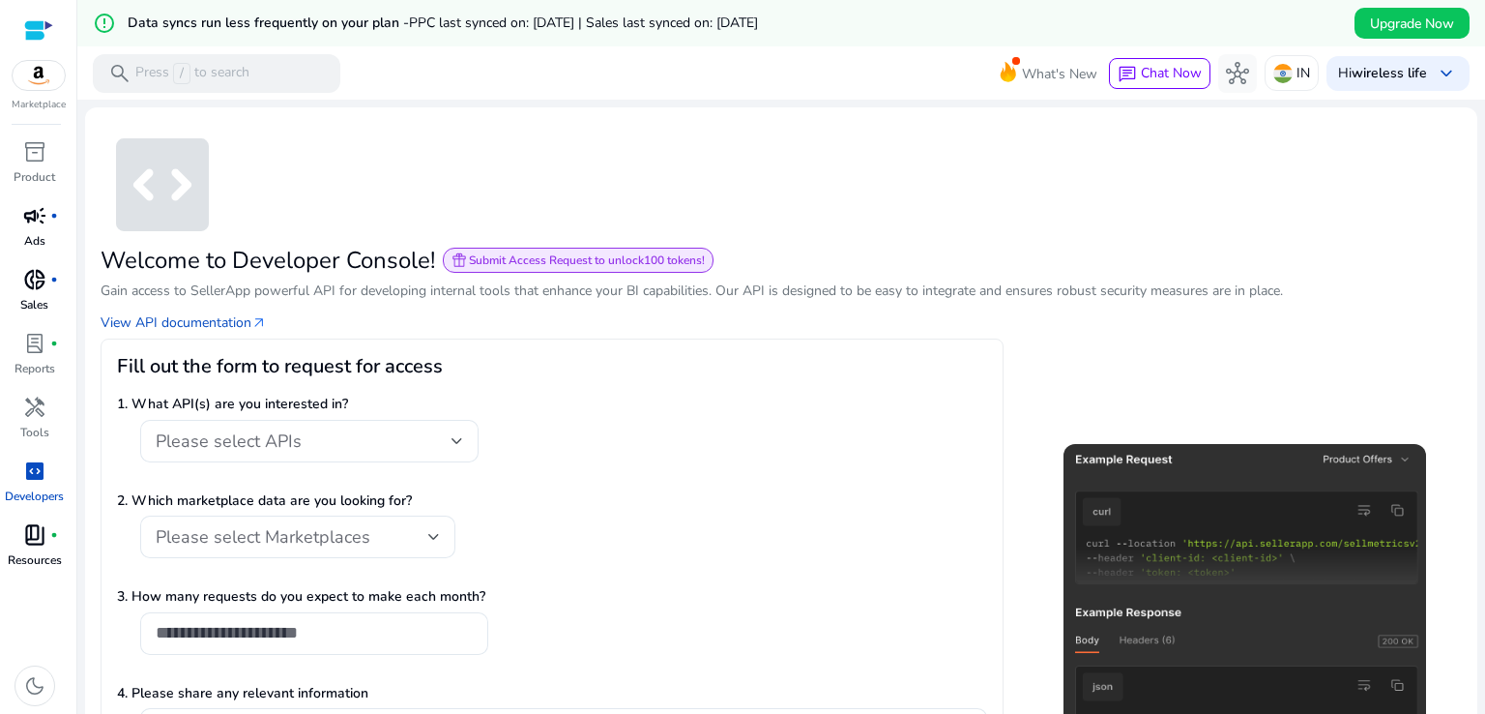
scroll to position [97, 0]
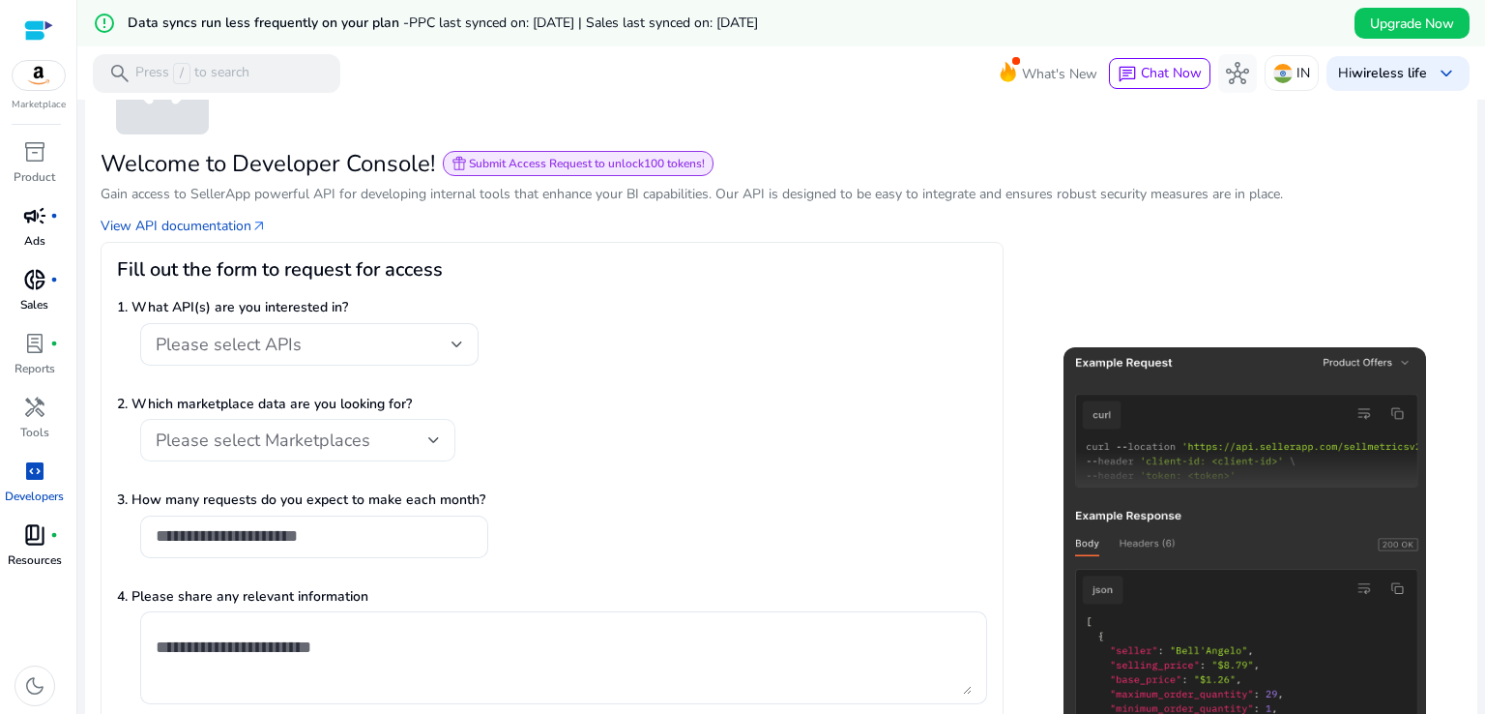
click at [426, 437] on div "Please select Marketplaces" at bounding box center [292, 439] width 273 height 21
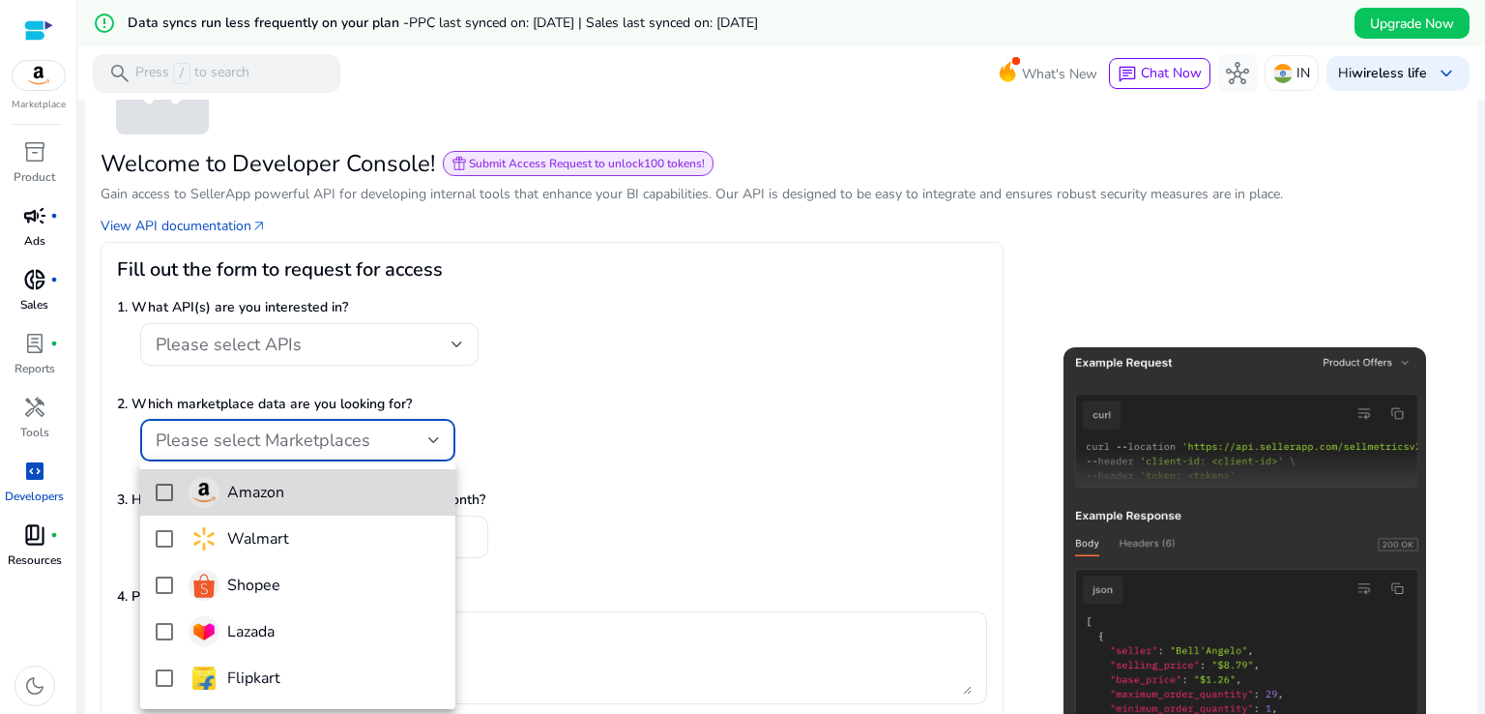
click at [262, 490] on h4 "Amazon" at bounding box center [255, 493] width 57 height 18
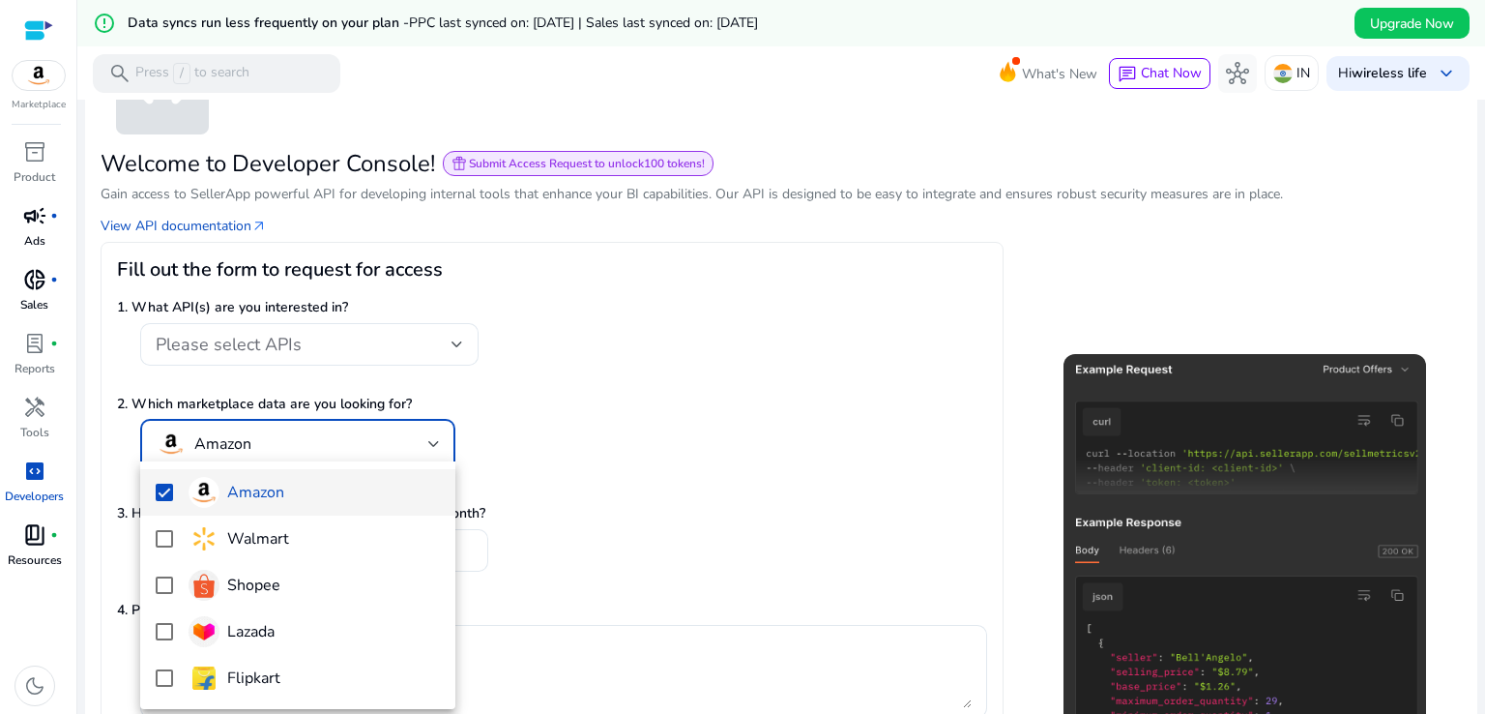
click at [685, 423] on div at bounding box center [742, 357] width 1485 height 714
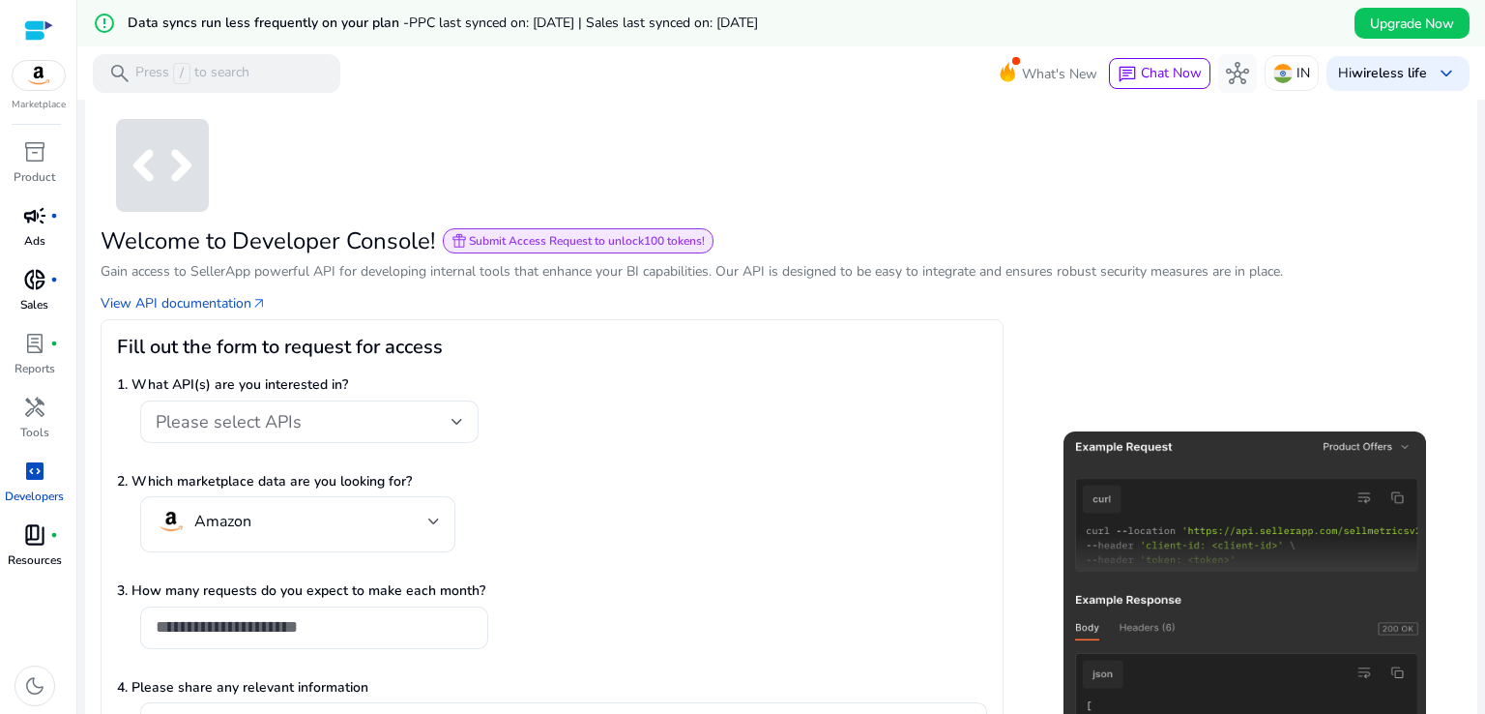
scroll to position [0, 0]
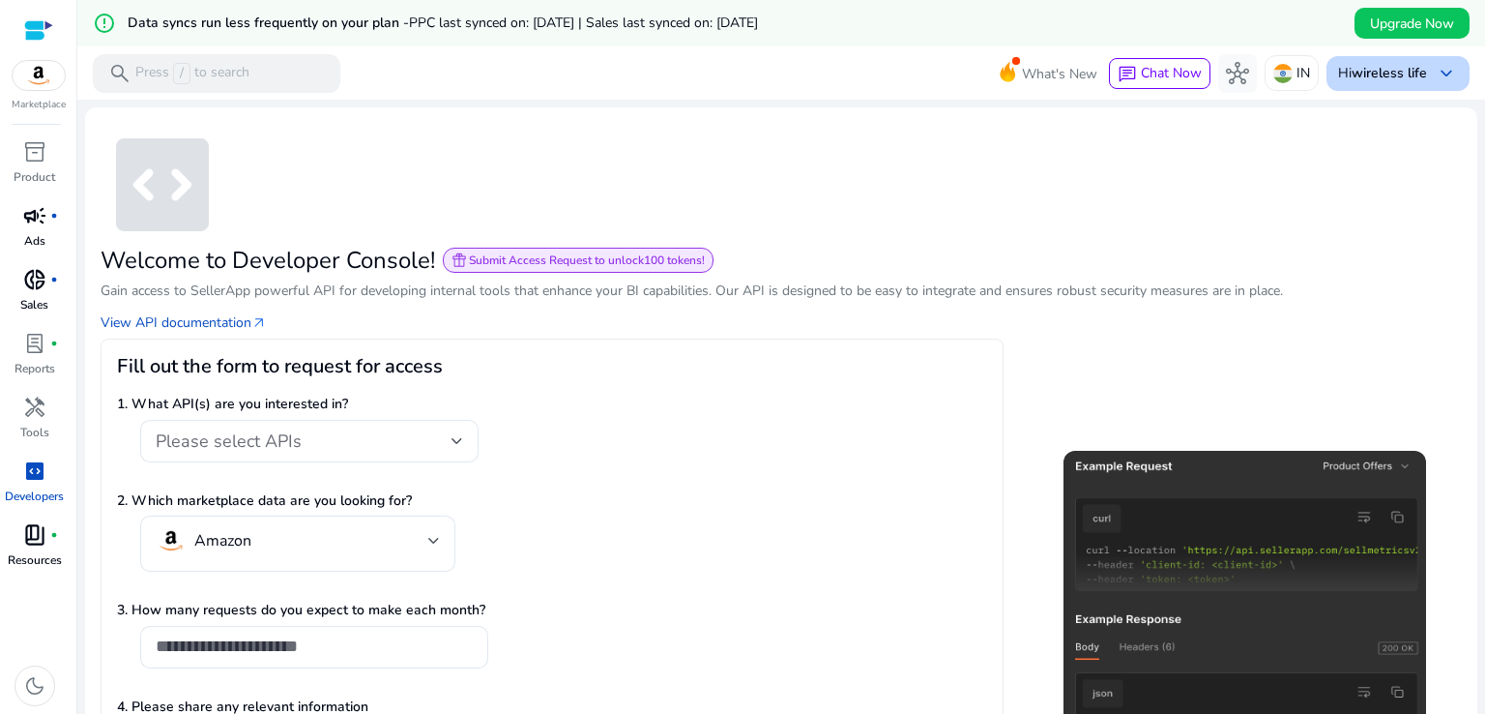
click at [1435, 71] on span "keyboard_arrow_down" at bounding box center [1446, 73] width 23 height 23
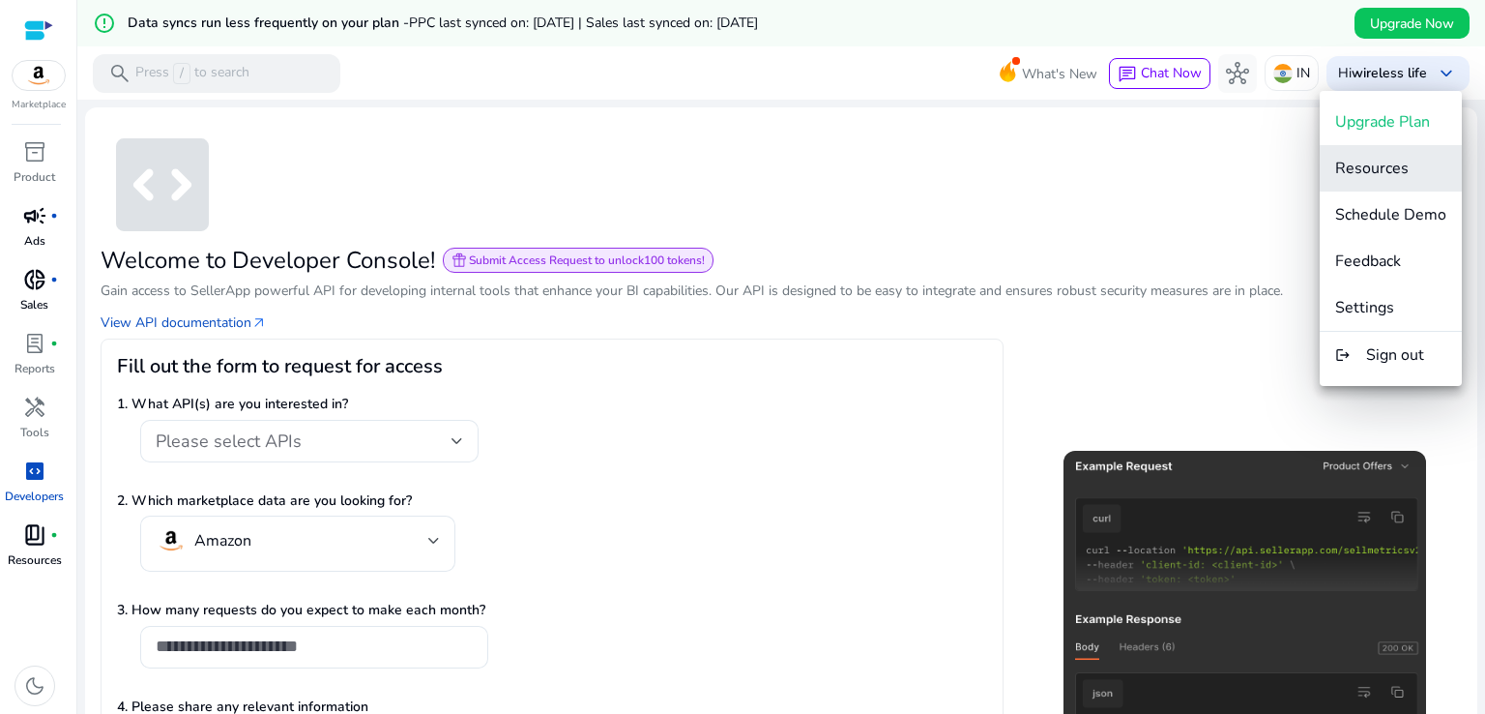
click at [1364, 162] on span "Resources" at bounding box center [1373, 168] width 74 height 21
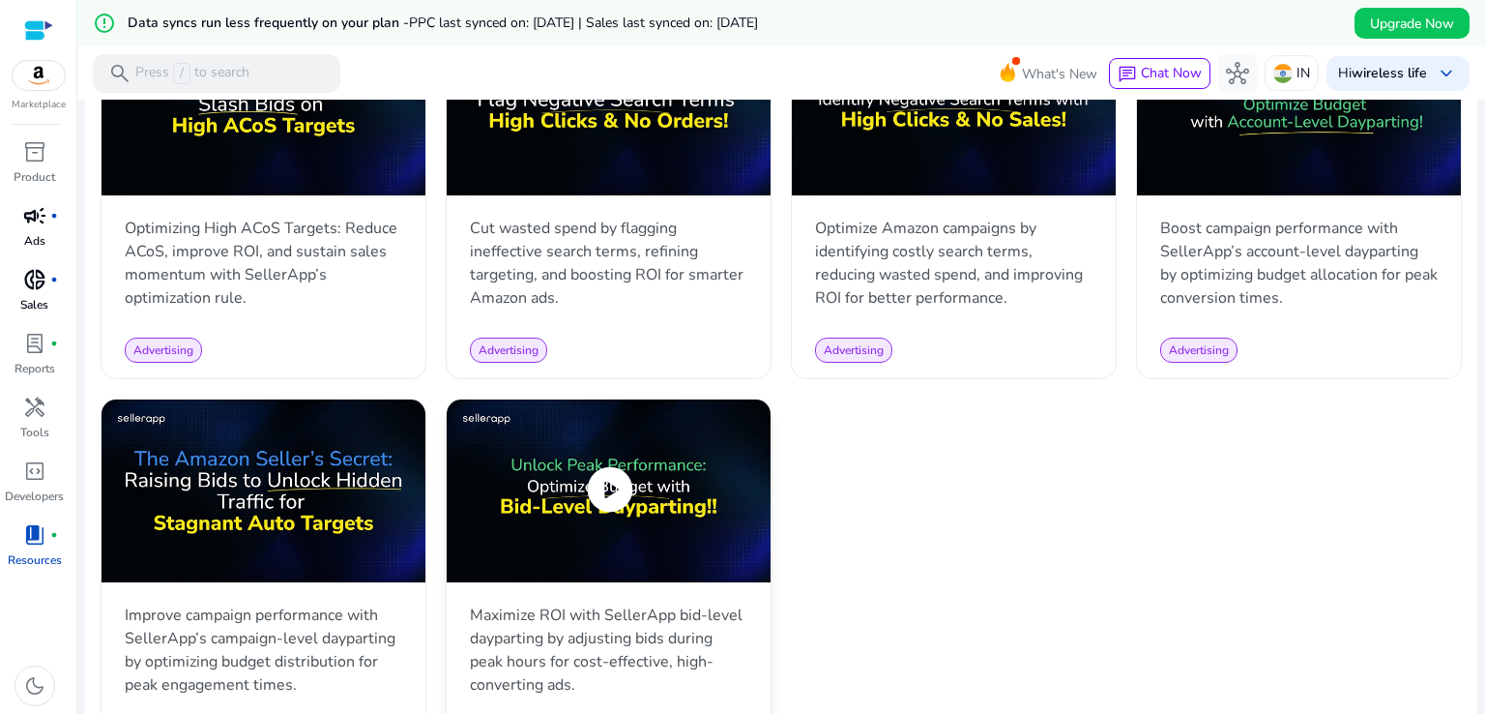
scroll to position [1899, 0]
